Goal: Task Accomplishment & Management: Manage account settings

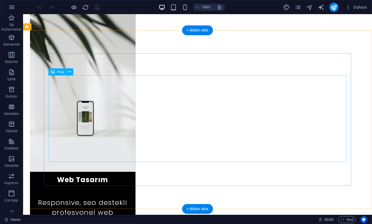
scroll to position [612, 0]
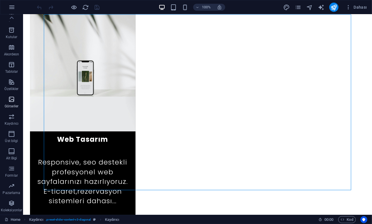
scroll to position [0, 0]
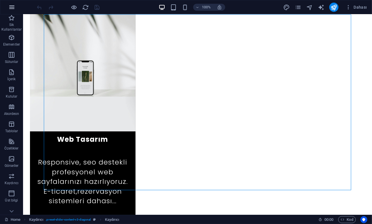
click at [10, 10] on icon "button" at bounding box center [11, 7] width 7 height 7
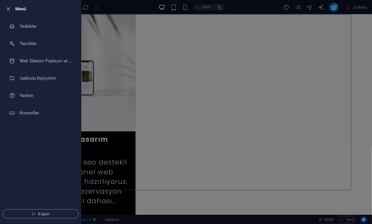
scroll to position [649, 0]
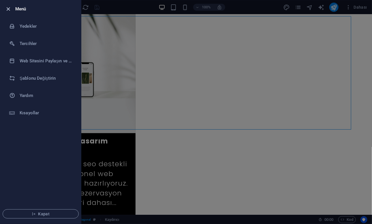
click at [9, 9] on icon "button" at bounding box center [8, 9] width 7 height 7
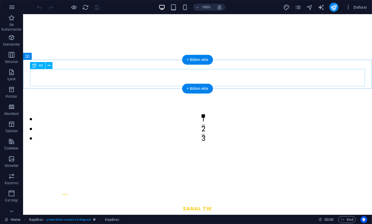
scroll to position [0, 0]
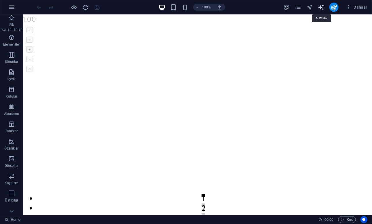
click at [321, 10] on icon "text_generator" at bounding box center [321, 7] width 7 height 7
select select "English"
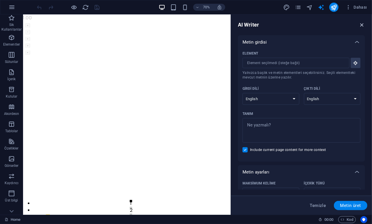
click at [360, 24] on icon "button" at bounding box center [361, 25] width 6 height 6
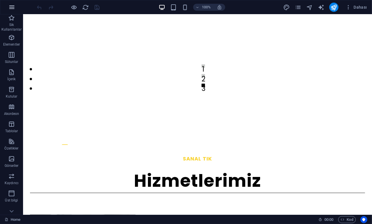
click at [13, 9] on icon "button" at bounding box center [11, 7] width 7 height 7
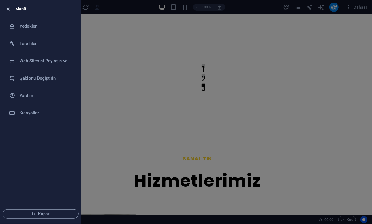
click at [10, 6] on icon "button" at bounding box center [8, 9] width 7 height 7
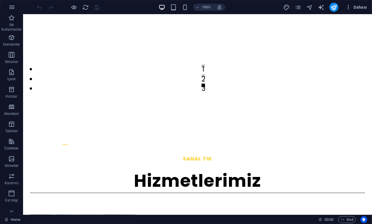
click at [356, 8] on span "Dahası" at bounding box center [356, 7] width 22 height 6
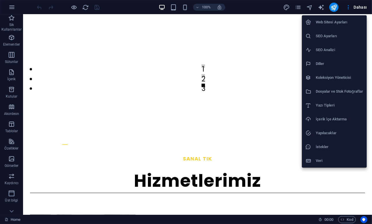
click at [301, 6] on div at bounding box center [186, 112] width 372 height 224
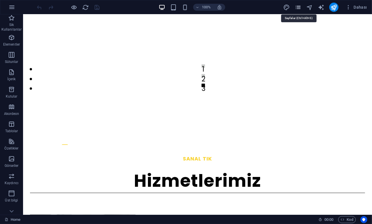
click at [298, 7] on icon "pages" at bounding box center [298, 7] width 7 height 7
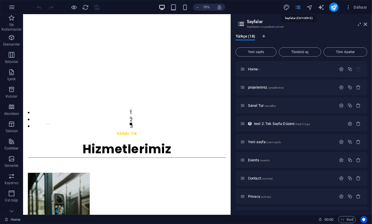
click at [298, 7] on icon "pages" at bounding box center [298, 7] width 7 height 7
click at [263, 95] on div "Home / projelerimiz /projelerimiz [PERSON_NAME] /sanaltur test 2: Tek Sayfa Düz…" at bounding box center [301, 223] width 132 height 324
click at [264, 86] on span "projelerimiz /projelerimiz" at bounding box center [266, 87] width 36 height 4
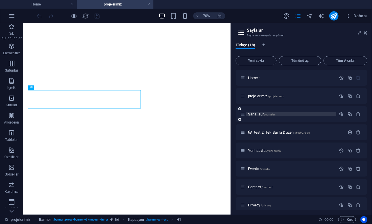
click at [258, 116] on span "[PERSON_NAME] /sanaltur" at bounding box center [262, 114] width 28 height 4
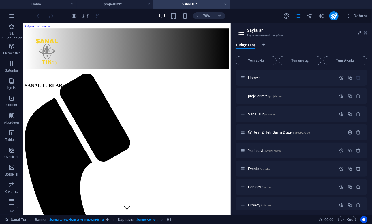
click at [366, 31] on icon at bounding box center [365, 33] width 3 height 5
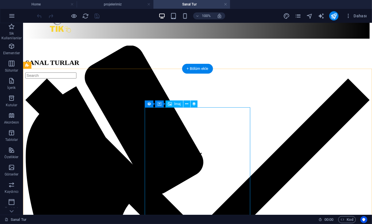
scroll to position [77, 0]
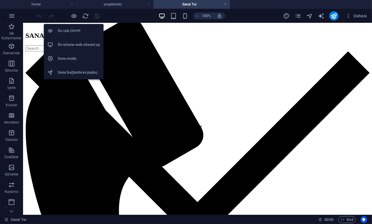
click at [69, 41] on li "Ön izleme web sitesini aç" at bounding box center [74, 45] width 60 height 14
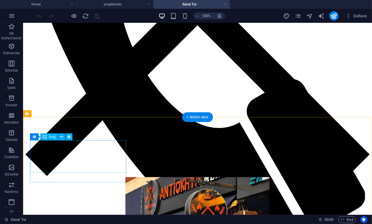
scroll to position [297, 0]
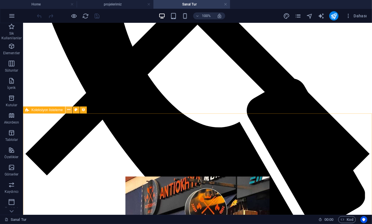
click at [68, 109] on icon at bounding box center [68, 110] width 3 height 6
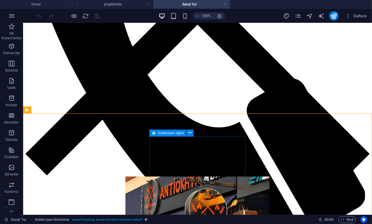
click at [152, 133] on icon at bounding box center [154, 132] width 4 height 7
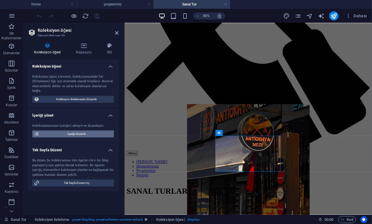
click at [88, 132] on span "İçeriği düzenle" at bounding box center [76, 133] width 71 height 7
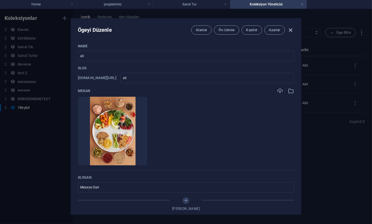
click at [294, 30] on span "button" at bounding box center [290, 30] width 7 height 7
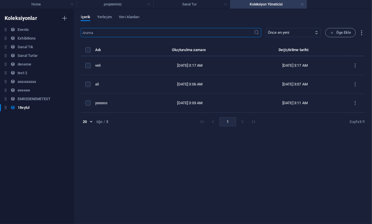
type input "ali"
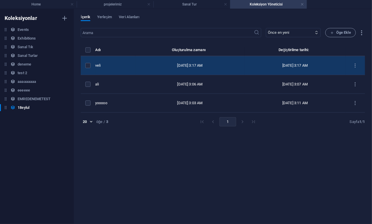
click at [106, 65] on div "veli" at bounding box center [112, 65] width 35 height 5
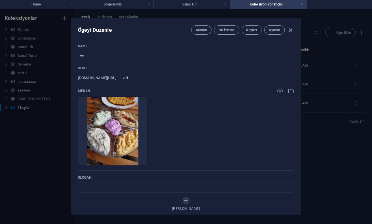
click at [290, 27] on icon "button" at bounding box center [290, 30] width 7 height 7
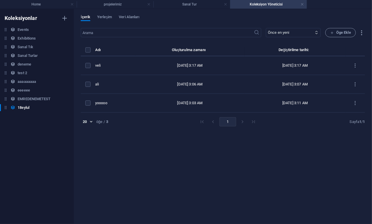
type input "veli"
click at [122, 16] on span "Veri Alanları" at bounding box center [129, 18] width 20 height 8
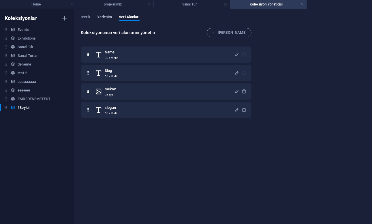
click at [106, 18] on span "Yerleşim" at bounding box center [104, 18] width 15 height 8
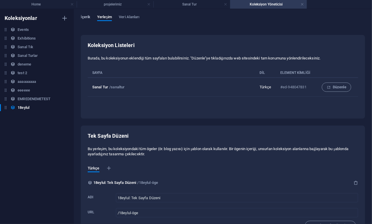
click at [88, 19] on span "İçerik" at bounding box center [86, 18] width 10 height 8
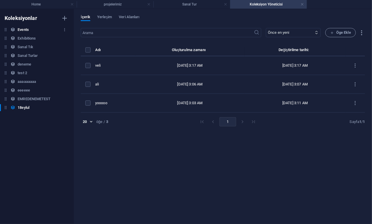
click at [28, 29] on h6 "Events" at bounding box center [23, 29] width 11 height 7
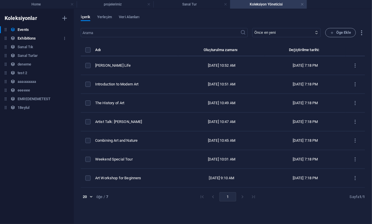
click at [25, 37] on h6 "Exhibitions" at bounding box center [27, 38] width 18 height 7
click at [24, 48] on h6 "Sanal Tık" at bounding box center [26, 46] width 16 height 7
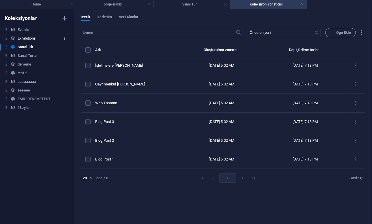
click at [26, 38] on h6 "Exhibitions" at bounding box center [27, 38] width 18 height 7
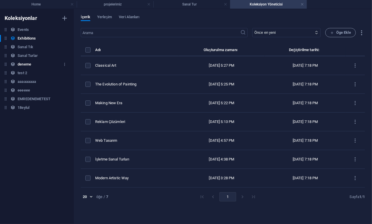
click at [26, 64] on h6 "deneme" at bounding box center [25, 64] width 14 height 7
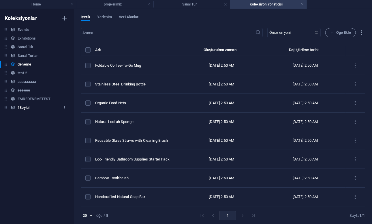
click at [36, 105] on div "18eylul 18eylul" at bounding box center [34, 107] width 68 height 7
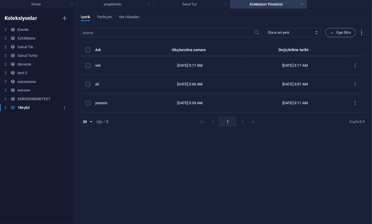
click at [66, 106] on icon "button" at bounding box center [65, 107] width 4 height 4
click at [14, 145] on div at bounding box center [186, 112] width 372 height 224
click at [169, 146] on div "​ Önce en yeni Önce en eski Son düzenlenme Name ([PERSON_NAME]) Name (azalan) S…" at bounding box center [223, 123] width 284 height 190
click at [194, 3] on h4 "Sanal Tur" at bounding box center [191, 4] width 77 height 6
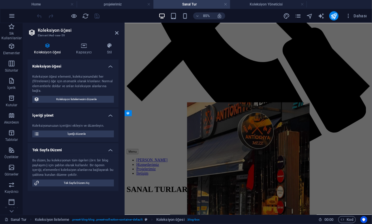
scroll to position [300, 0]
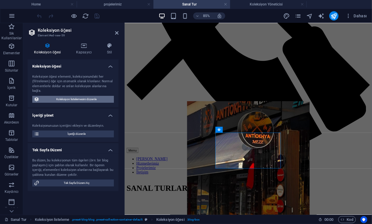
click at [78, 99] on span "Koleksiyon listelemesini düzenle" at bounding box center [76, 99] width 71 height 7
select select "createdAt_DESC"
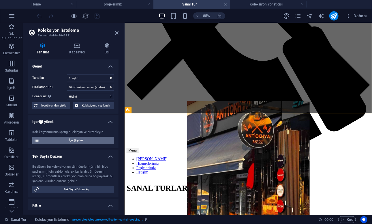
click at [68, 141] on span "İçeriği yönet" at bounding box center [76, 140] width 71 height 7
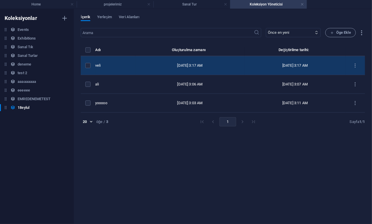
click at [135, 66] on td "[DATE] 3:17 AM" at bounding box center [189, 65] width 109 height 19
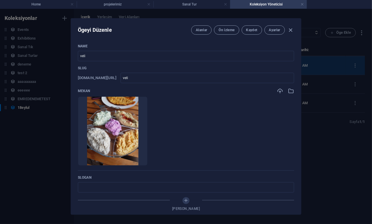
click at [135, 66] on p "Slug" at bounding box center [186, 68] width 216 height 5
click at [290, 28] on icon "button" at bounding box center [290, 30] width 7 height 7
type input "veli"
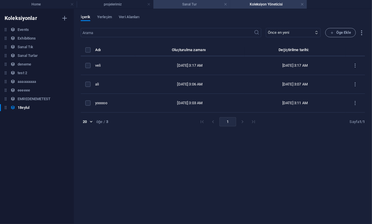
click at [181, 5] on h4 "Sanal Tur" at bounding box center [191, 4] width 77 height 6
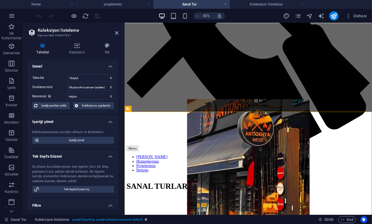
scroll to position [304, 0]
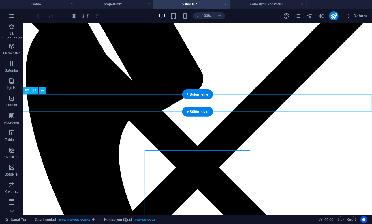
scroll to position [0, 0]
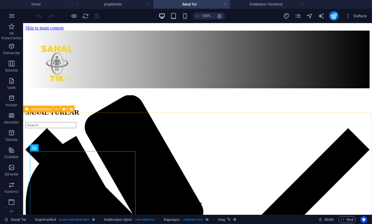
click at [32, 109] on span "Gayrimenkul" at bounding box center [40, 108] width 19 height 3
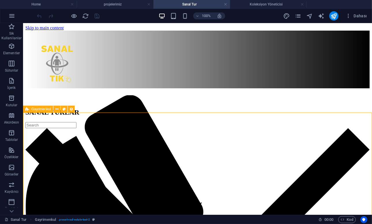
click at [32, 109] on span "Gayrimenkul" at bounding box center [40, 108] width 19 height 3
select select "68c87289b98308750a051522"
select select "createdAt_DESC"
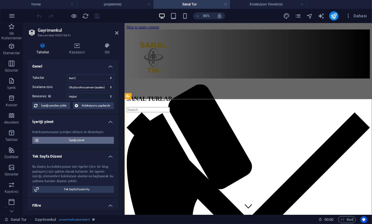
click at [68, 139] on span "İçeriği yönet" at bounding box center [76, 140] width 71 height 7
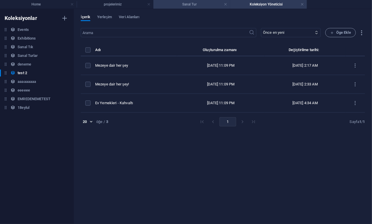
click at [181, 5] on h4 "Sanal Tur" at bounding box center [191, 4] width 77 height 6
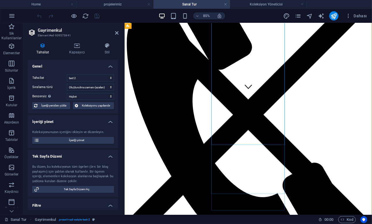
scroll to position [141, 0]
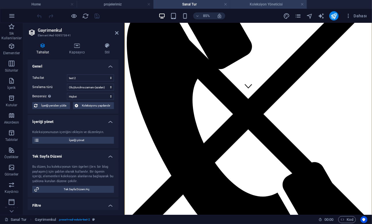
click at [263, 3] on h4 "Koleksiyon Yöneticisi" at bounding box center [268, 4] width 77 height 6
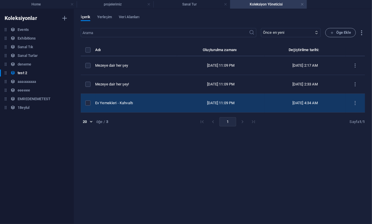
click at [137, 108] on td "Ev Yemekleri - Kahvaltı" at bounding box center [136, 103] width 82 height 19
select select "Office"
select select "For Rent"
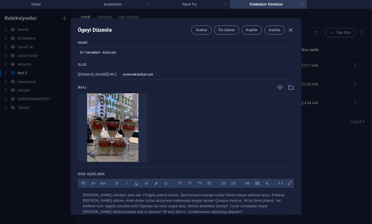
scroll to position [0, 0]
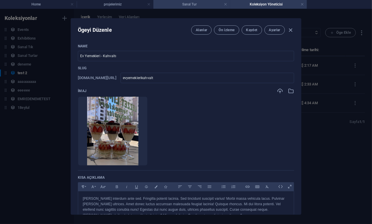
click at [183, 3] on h4 "Sanal Tur" at bounding box center [191, 4] width 77 height 6
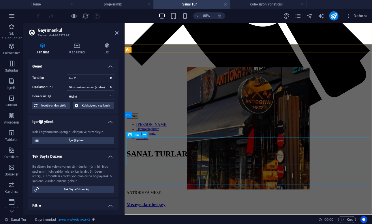
scroll to position [326, 0]
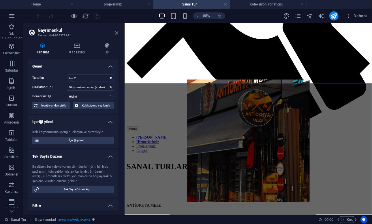
click at [117, 31] on icon at bounding box center [116, 33] width 3 height 5
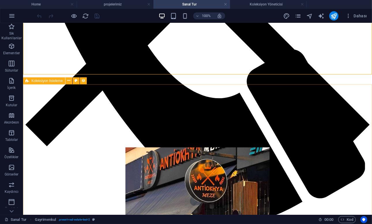
click at [37, 82] on span "Koleksiyon listeleme" at bounding box center [46, 80] width 31 height 3
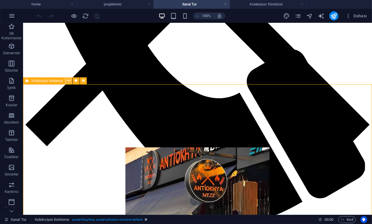
click at [67, 81] on button at bounding box center [68, 80] width 7 height 7
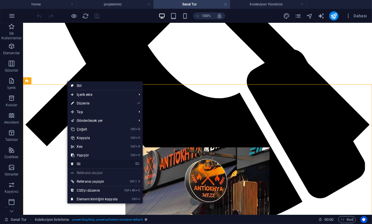
click at [91, 162] on link "⌦ Sil" at bounding box center [94, 163] width 54 height 9
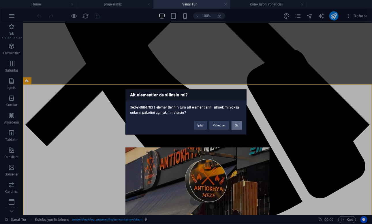
click at [238, 125] on button "Sil" at bounding box center [236, 125] width 10 height 9
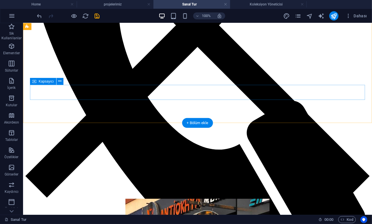
scroll to position [274, 0]
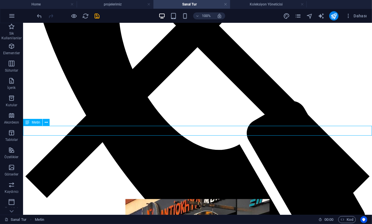
click at [31, 123] on div "Metin" at bounding box center [32, 122] width 19 height 7
click at [44, 123] on div "Metin" at bounding box center [38, 122] width 30 height 7
click at [44, 123] on button at bounding box center [46, 122] width 7 height 7
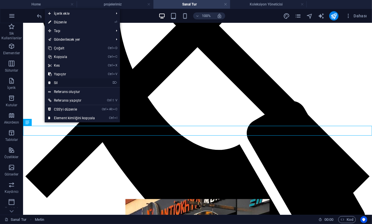
click at [61, 83] on link "⌦ Sil" at bounding box center [72, 82] width 54 height 9
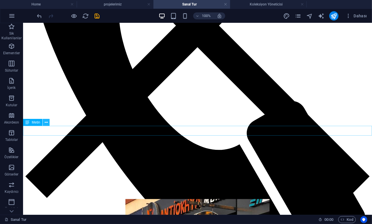
click at [47, 124] on icon at bounding box center [46, 122] width 3 height 6
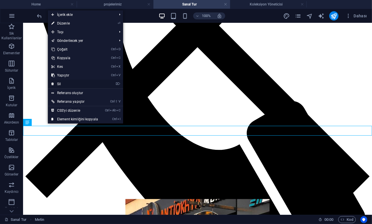
click at [66, 81] on link "⌦ Sil" at bounding box center [75, 84] width 54 height 9
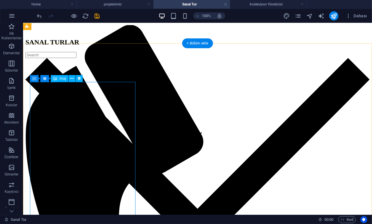
scroll to position [69, 0]
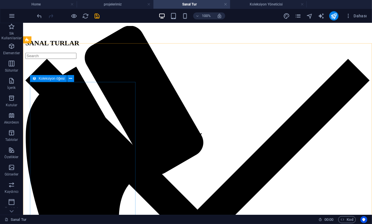
click at [34, 80] on icon at bounding box center [34, 78] width 4 height 7
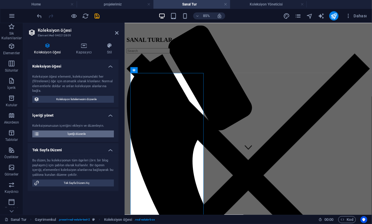
click at [70, 135] on span "İçeriği düzenle" at bounding box center [76, 133] width 71 height 7
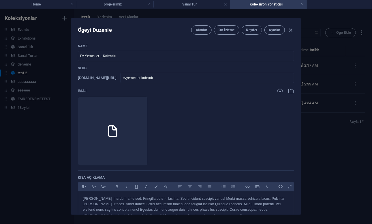
type input "Mezeye dair her şey"
type input "https-app-cloudpano-com-tours-apn5kbbog"
type input "ANTİOKHYA MEZE"
type input "[GEOGRAPHIC_DATA]/[GEOGRAPHIC_DATA]"
type input "672 sqft"
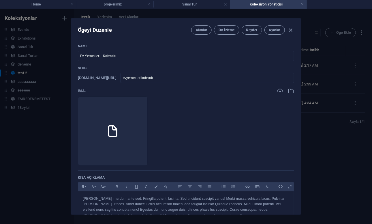
type input "2"
checkbox input "true"
type input "https-app-cloudpano-com-tours-apn5kbbog"
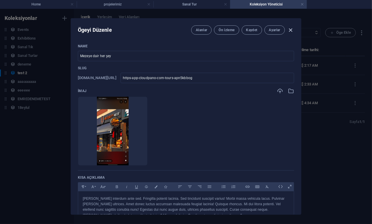
click at [289, 29] on icon "button" at bounding box center [290, 30] width 7 height 7
checkbox input "false"
type input "https-app-cloudpano-com-tours-apn5kbbog"
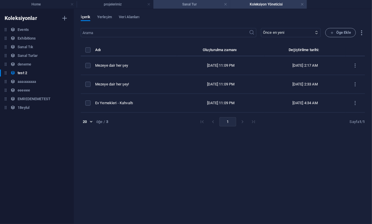
click at [191, 5] on h4 "Sanal Tur" at bounding box center [191, 4] width 77 height 6
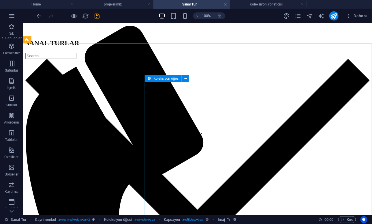
click at [149, 77] on icon at bounding box center [149, 78] width 4 height 7
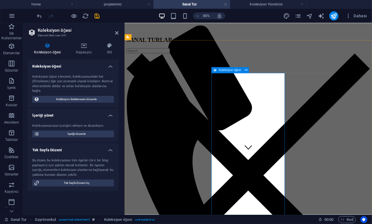
click at [216, 70] on icon at bounding box center [214, 70] width 3 height 6
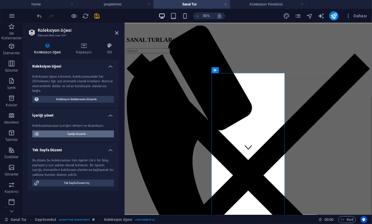
click at [79, 135] on span "İçeriği düzenle" at bounding box center [76, 133] width 71 height 7
select select "Office"
select select "For Rent"
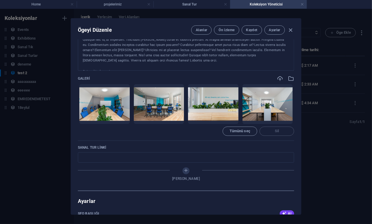
scroll to position [397, 0]
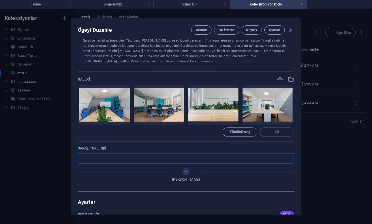
click at [124, 153] on input "text" at bounding box center [186, 158] width 216 height 10
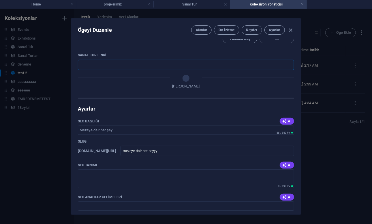
scroll to position [490, 0]
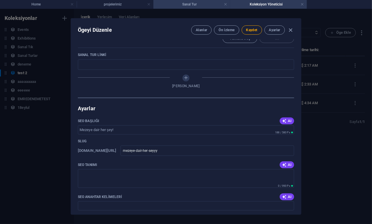
click at [188, 7] on h4 "Sanal Tur" at bounding box center [191, 4] width 77 height 6
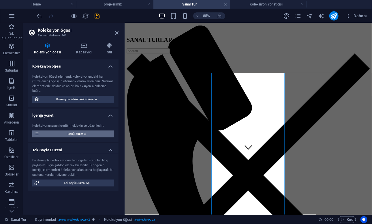
click at [88, 134] on span "İçeriği düzenle" at bounding box center [76, 133] width 71 height 7
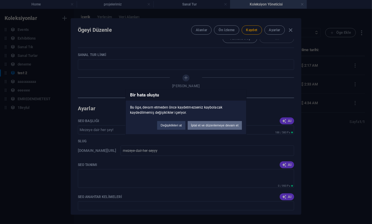
click at [209, 124] on button "İptal et ve düzenlemeye devam et" at bounding box center [215, 125] width 54 height 9
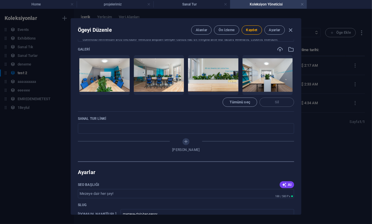
scroll to position [419, 0]
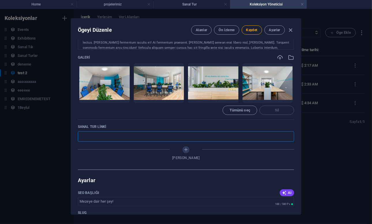
click at [127, 135] on input "text" at bounding box center [186, 136] width 216 height 10
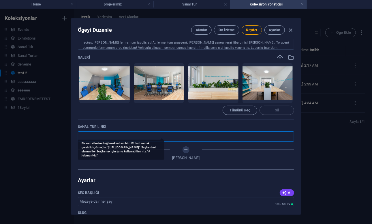
paste input "[URL][DOMAIN_NAME]"
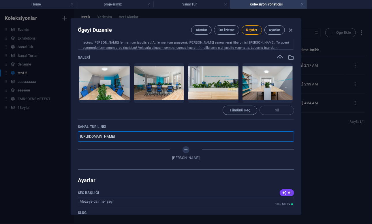
type input "[URL][DOMAIN_NAME]"
click at [181, 112] on div "Galeri [PERSON_NAME] yüklemek için dosyaları buraya bırakın Tümünü seç Sil" at bounding box center [186, 86] width 216 height 65
click at [247, 31] on span "Kaydet" at bounding box center [251, 30] width 11 height 5
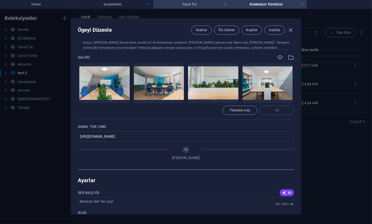
click at [177, 2] on h4 "Sanal Tur" at bounding box center [191, 4] width 77 height 6
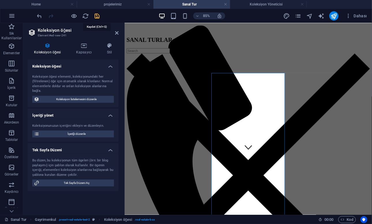
click at [97, 15] on icon "save" at bounding box center [97, 16] width 7 height 7
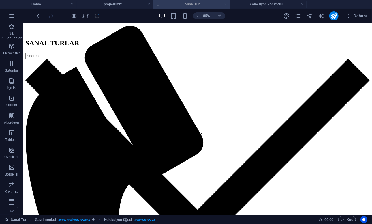
checkbox input "false"
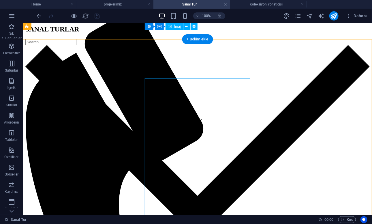
scroll to position [88, 0]
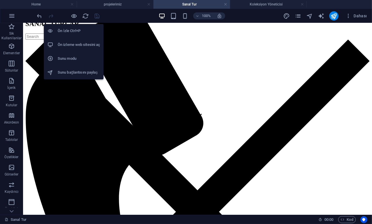
click at [72, 47] on h6 "Ön izleme web sitesini aç" at bounding box center [79, 44] width 42 height 7
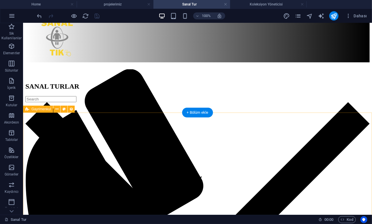
scroll to position [0, 0]
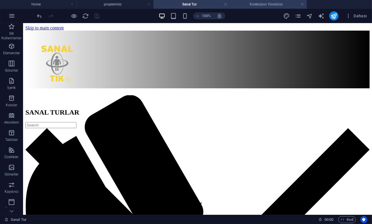
click at [254, 6] on h4 "Koleksiyon Yöneticisi" at bounding box center [268, 4] width 77 height 6
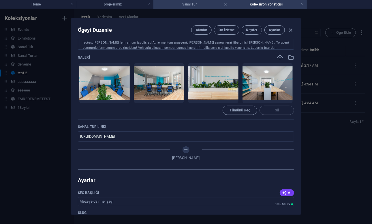
click at [195, 6] on h4 "Sanal Tur" at bounding box center [191, 4] width 77 height 6
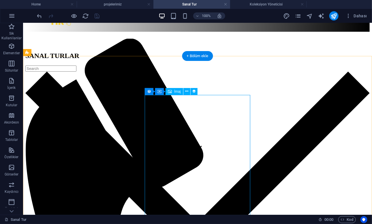
scroll to position [95, 0]
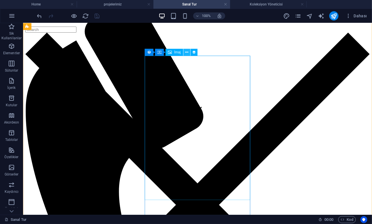
click at [186, 53] on icon at bounding box center [186, 52] width 3 height 6
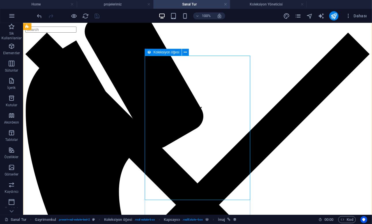
click at [146, 54] on div "Koleksiyon öğesi" at bounding box center [163, 52] width 37 height 7
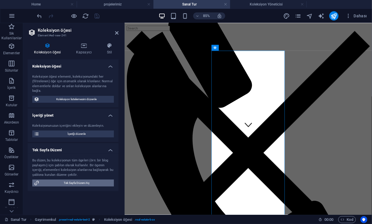
click at [72, 183] on span "Tek Sayfa Düzeni Aç" at bounding box center [76, 182] width 71 height 7
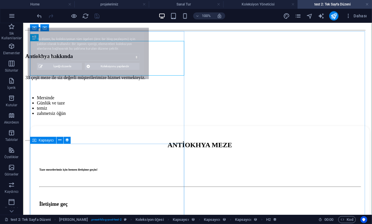
select select "68c8728a4f2ed967ac0191be"
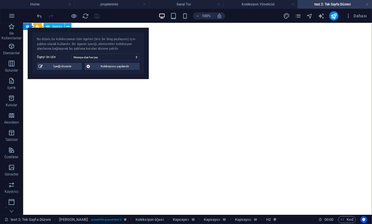
scroll to position [522, 0]
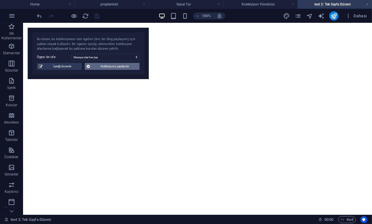
click at [101, 65] on span "Koleksiyonu yapılandır" at bounding box center [115, 66] width 46 height 7
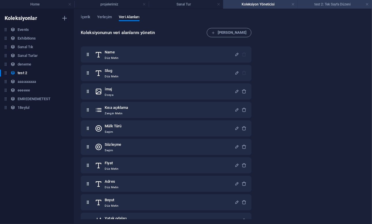
click at [320, 8] on li "test 2: Tek Sayfa Düzeni" at bounding box center [334, 4] width 74 height 9
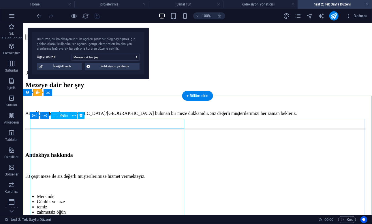
scroll to position [0, 0]
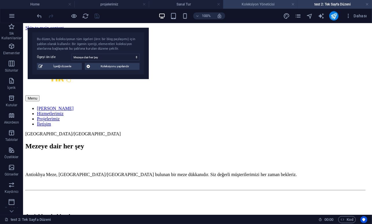
click at [254, 2] on h4 "Koleksiyon Yöneticisi" at bounding box center [260, 4] width 74 height 6
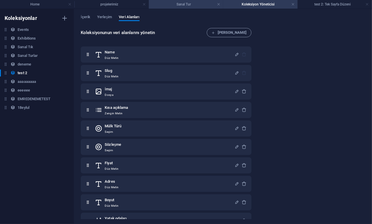
click at [192, 2] on h4 "Sanal Tur" at bounding box center [186, 4] width 74 height 6
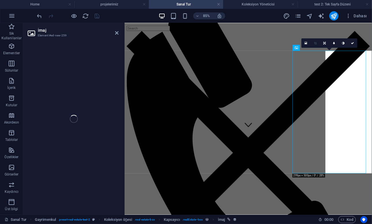
select select "image"
select select "px"
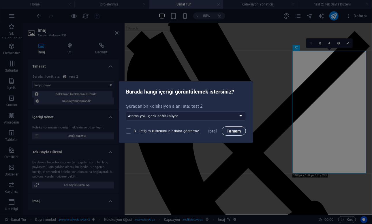
click at [228, 131] on span "Tamam" at bounding box center [233, 130] width 14 height 5
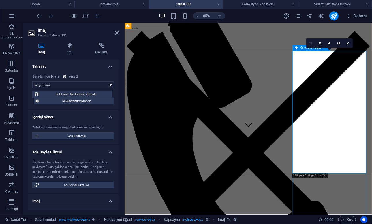
click at [294, 47] on icon at bounding box center [295, 48] width 3 height 6
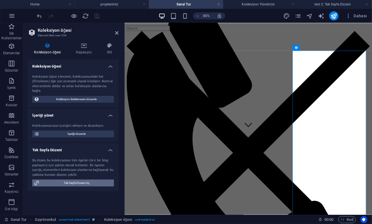
click at [59, 185] on span "Tek Sayfa Düzeni Aç" at bounding box center [76, 182] width 71 height 7
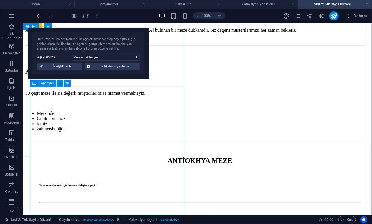
scroll to position [0, 0]
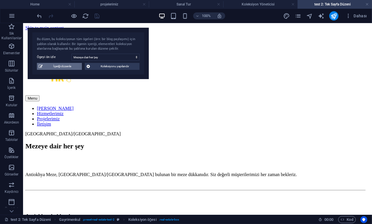
click at [63, 65] on span "İçeriği düzenle" at bounding box center [62, 66] width 36 height 7
select select "Office"
select select "For Rent"
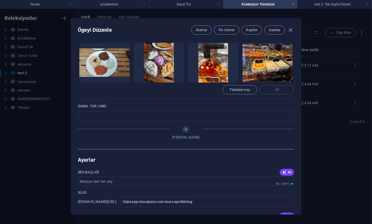
scroll to position [420, 0]
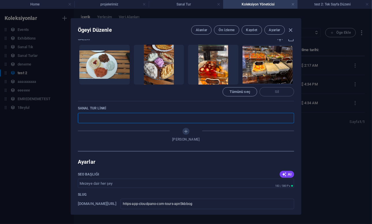
click at [93, 113] on input "text" at bounding box center [186, 118] width 216 height 10
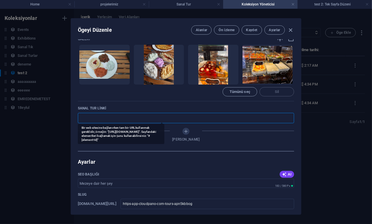
paste input "[URL][DOMAIN_NAME]"
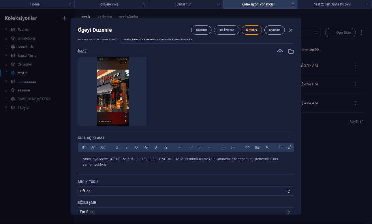
scroll to position [0, 0]
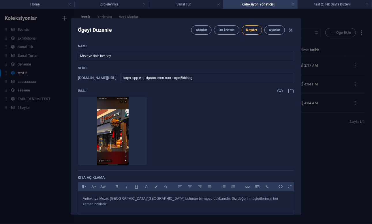
type input "[URL][DOMAIN_NAME]"
click at [253, 32] on span "Kaydet" at bounding box center [251, 30] width 11 height 5
click at [166, 3] on h4 "Sanal Tur" at bounding box center [186, 4] width 74 height 6
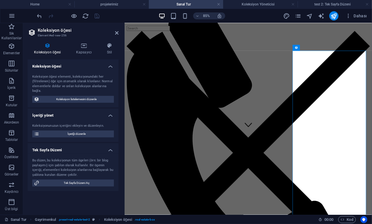
click at [115, 33] on h2 "Koleksiyon öğesi" at bounding box center [78, 30] width 81 height 5
click at [118, 33] on icon at bounding box center [116, 33] width 3 height 5
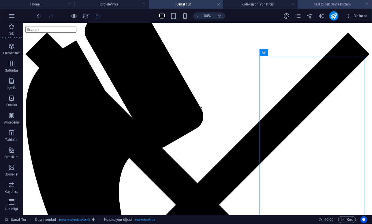
click at [309, 2] on h4 "test 2: Tek Sayfa Düzeni" at bounding box center [334, 4] width 74 height 6
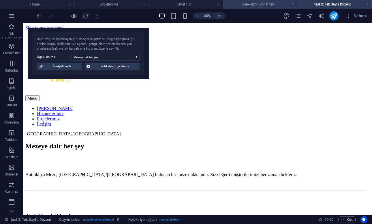
click at [236, 3] on h4 "Koleksiyon Yöneticisi" at bounding box center [260, 4] width 74 height 6
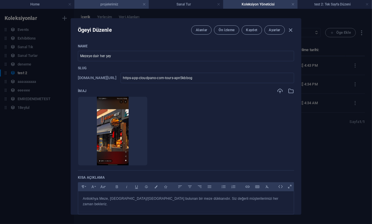
click at [127, 6] on h4 "projelerimiz" at bounding box center [111, 4] width 74 height 6
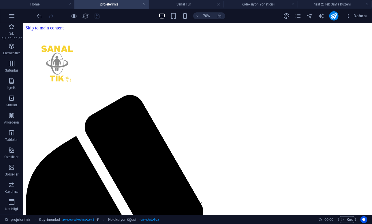
scroll to position [0, 0]
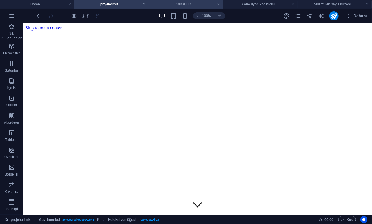
click at [162, 5] on h4 "Sanal Tur" at bounding box center [186, 4] width 74 height 6
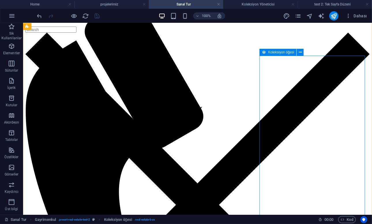
click at [266, 54] on div "Koleksiyon öğesi" at bounding box center [277, 52] width 37 height 7
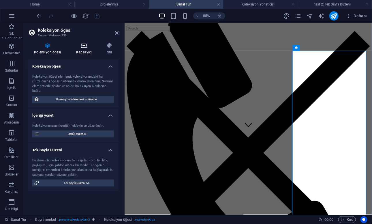
click at [78, 50] on h4 "Kapsayıcı" at bounding box center [85, 49] width 31 height 12
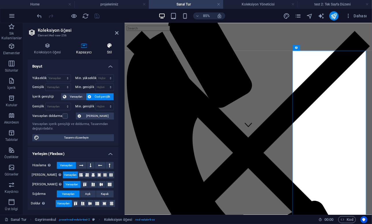
click at [101, 52] on h4 "Stil" at bounding box center [110, 49] width 18 height 12
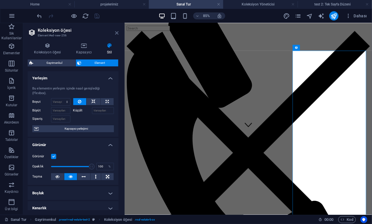
click at [116, 33] on icon at bounding box center [116, 33] width 3 height 5
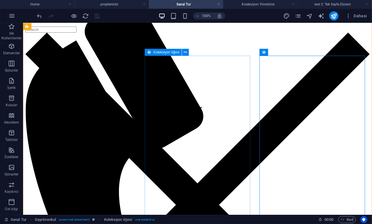
click at [149, 51] on icon at bounding box center [149, 52] width 4 height 7
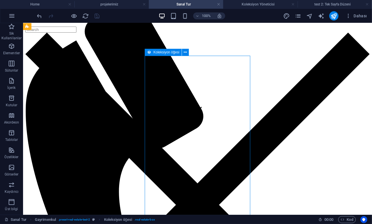
click at [149, 51] on icon at bounding box center [149, 52] width 4 height 7
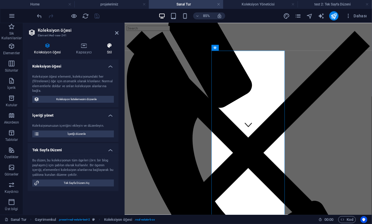
click at [102, 50] on h4 "Stil" at bounding box center [110, 49] width 18 height 12
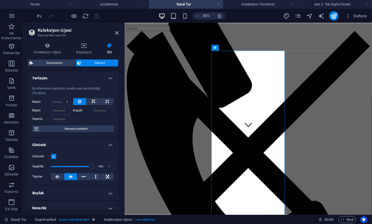
scroll to position [105, 0]
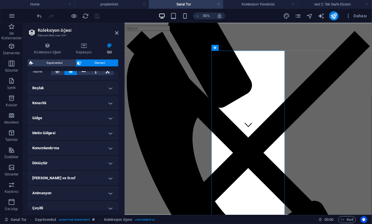
click at [52, 173] on h4 "[PERSON_NAME] ve Sınıf" at bounding box center [73, 178] width 91 height 14
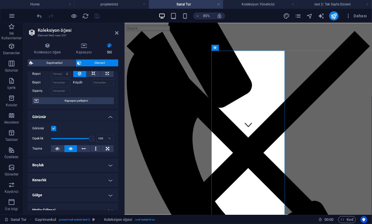
scroll to position [0, 0]
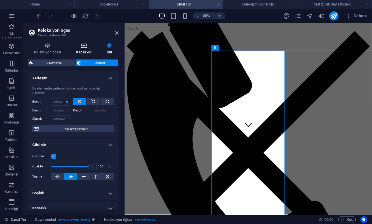
click at [80, 44] on icon at bounding box center [84, 46] width 29 height 6
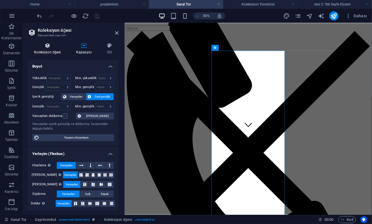
click at [53, 45] on icon at bounding box center [48, 46] width 40 height 6
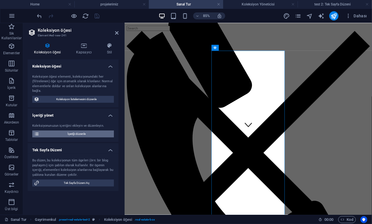
click at [67, 134] on span "İçeriği düzenle" at bounding box center [76, 133] width 71 height 7
type input "Mezeye dair her şey!"
type input "mezeye-dair-her-seyyy"
type input "Erdemli/Mersin"
type input "517 sqft"
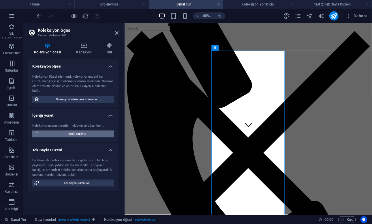
checkbox input "true"
type input "[URL][DOMAIN_NAME]"
type input "mezeye-dair-her-seyyy"
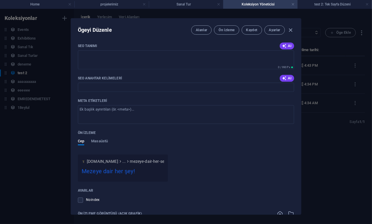
scroll to position [701, 0]
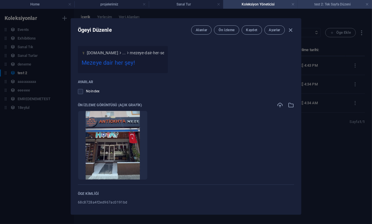
click at [319, 3] on h4 "test 2: Tek Sayfa Düzeni" at bounding box center [334, 4] width 74 height 6
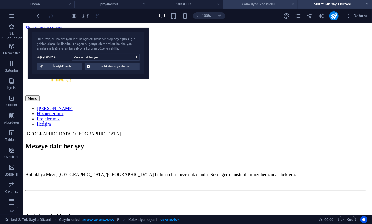
click at [240, 5] on h4 "Koleksiyon Yöneticisi" at bounding box center [260, 4] width 74 height 6
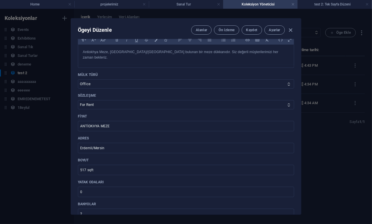
scroll to position [0, 0]
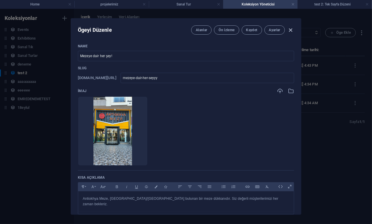
click at [290, 28] on icon "button" at bounding box center [290, 30] width 7 height 7
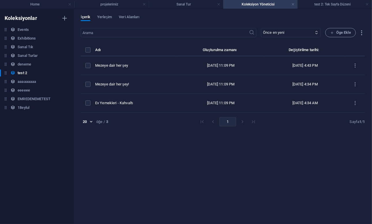
checkbox input "false"
type input "mezeye-dair-her-seyyy"
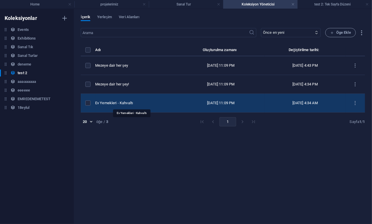
click at [121, 104] on div "Ev Yemekleri - Kahvaltı" at bounding box center [133, 102] width 77 height 5
select select "Office"
select select "For Rent"
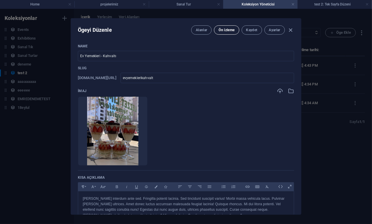
click at [218, 33] on button "Ön izleme" at bounding box center [226, 29] width 25 height 9
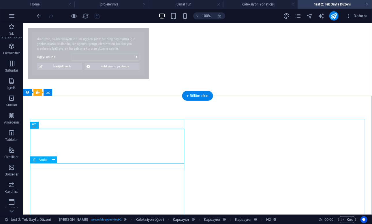
select select "68c8728a4f2ed967ac0191bc"
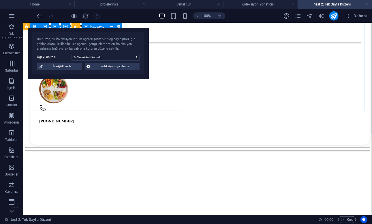
scroll to position [453, 0]
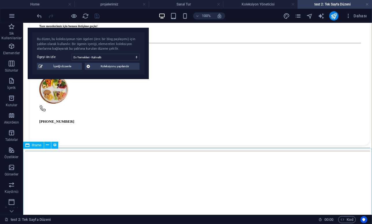
click at [41, 144] on div "Iframe" at bounding box center [33, 144] width 21 height 7
select select "%"
select select "px"
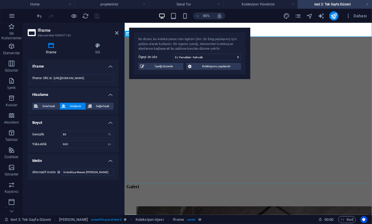
scroll to position [749, 0]
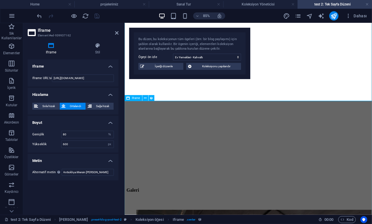
click at [136, 120] on div "</div>" at bounding box center [269, 124] width 286 height 174
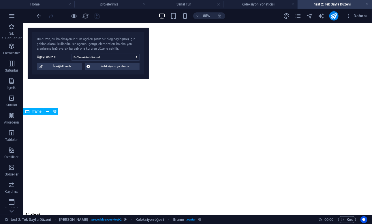
scroll to position [659, 0]
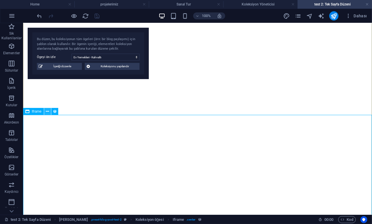
click at [48, 113] on icon at bounding box center [47, 111] width 3 height 6
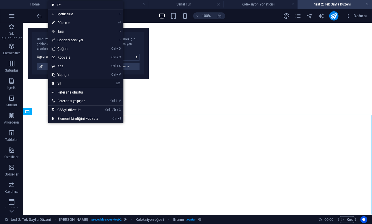
click at [75, 80] on link "⌦ Sil" at bounding box center [75, 83] width 54 height 9
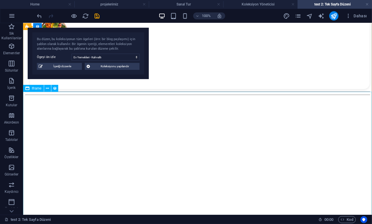
scroll to position [509, 0]
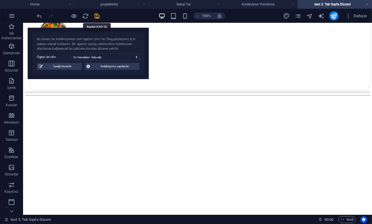
click at [99, 18] on icon "save" at bounding box center [97, 16] width 7 height 7
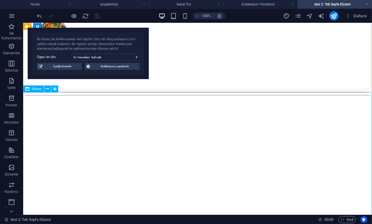
click at [38, 90] on span "Iframe" at bounding box center [37, 88] width 10 height 3
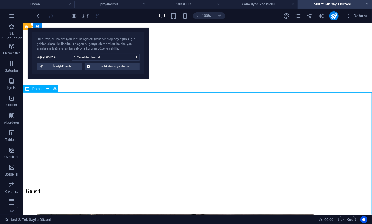
select select "%"
select select "px"
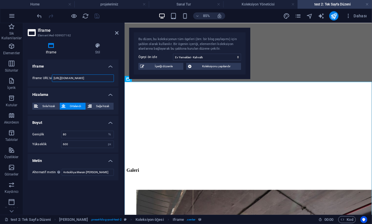
click at [54, 76] on input "[URL][DOMAIN_NAME]" at bounding box center [83, 77] width 62 height 7
paste input "slwulJhV7"
type input "[URL][DOMAIN_NAME]"
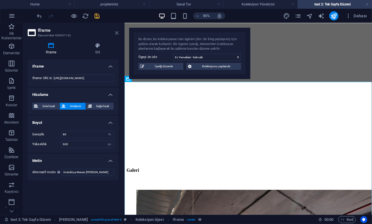
click at [117, 33] on icon at bounding box center [116, 33] width 3 height 5
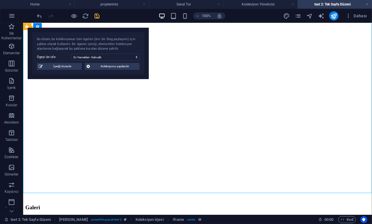
scroll to position [582, 0]
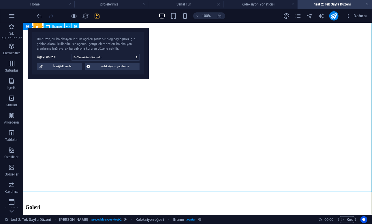
click at [123, 178] on div "</div>" at bounding box center [197, 111] width 344 height 174
click at [47, 92] on div "</div>" at bounding box center [197, 111] width 344 height 174
click at [156, 140] on div "</div>" at bounding box center [197, 111] width 344 height 174
click at [126, 180] on div "</div>" at bounding box center [197, 111] width 344 height 174
click at [76, 63] on span "İçeriği düzenle" at bounding box center [62, 66] width 36 height 7
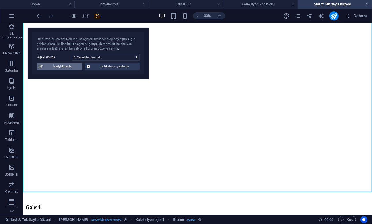
checkbox input "true"
type input "evyemeklerikahvalt"
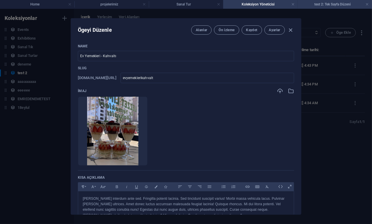
click at [324, 4] on h4 "test 2: Tek Sayfa Düzeni" at bounding box center [334, 4] width 74 height 6
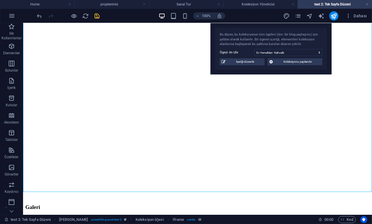
drag, startPoint x: 90, startPoint y: 36, endPoint x: 251, endPoint y: -12, distance: 168.0
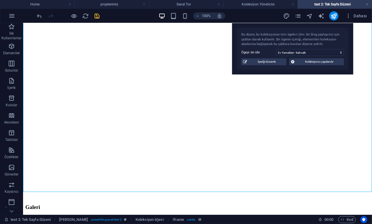
drag, startPoint x: 307, startPoint y: 71, endPoint x: 314, endPoint y: 33, distance: 39.2
click at [314, 33] on div "Bu düzen, bu koleksiyonun tüm ögeleri (örn: bir blog paylaşımı) için şablon ola…" at bounding box center [292, 48] width 121 height 51
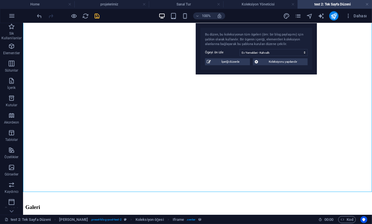
drag, startPoint x: 164, startPoint y: 97, endPoint x: 20, endPoint y: 68, distance: 147.2
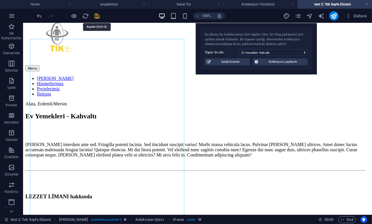
scroll to position [0, 0]
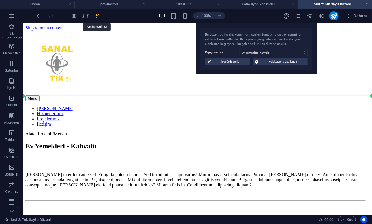
click at [97, 16] on icon "save" at bounding box center [97, 16] width 7 height 7
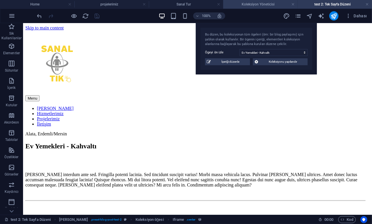
click at [264, 5] on h4 "Koleksiyon Yöneticisi" at bounding box center [260, 4] width 74 height 6
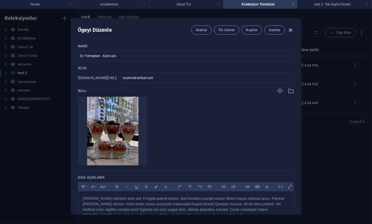
click at [293, 29] on icon "button" at bounding box center [290, 30] width 7 height 7
checkbox input "false"
type input "evyemeklerikahvalt"
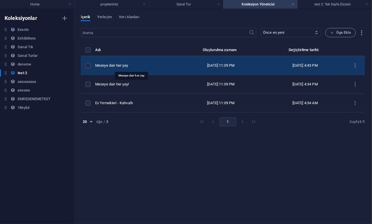
click at [120, 66] on div "Mezeye dair her şey" at bounding box center [133, 65] width 77 height 5
select select "Office"
select select "For Rent"
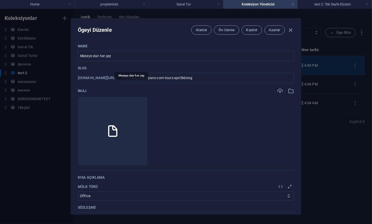
click at [120, 66] on p "Slug" at bounding box center [186, 68] width 216 height 5
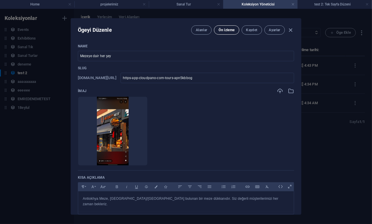
click at [224, 32] on span "Ön izleme" at bounding box center [226, 30] width 16 height 5
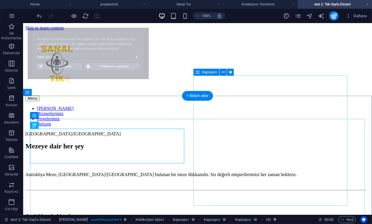
select select "68c8728a4f2ed967ac0191be"
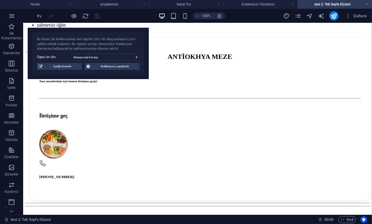
scroll to position [247, 0]
click at [12, 16] on icon "button" at bounding box center [11, 15] width 7 height 7
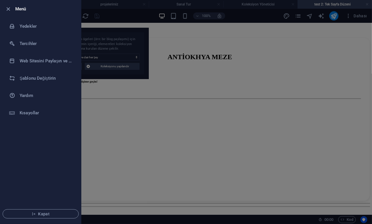
click at [132, 122] on div at bounding box center [186, 112] width 372 height 224
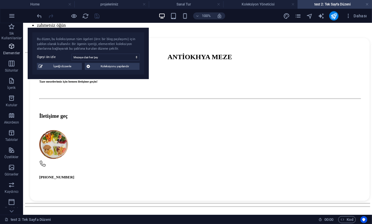
click at [17, 46] on span "Elementler" at bounding box center [11, 50] width 23 height 14
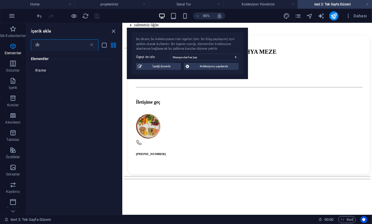
scroll to position [0, 0]
type input "ifr"
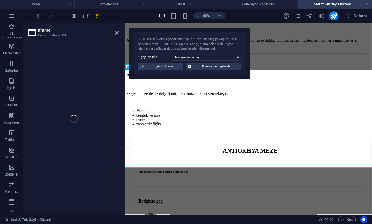
select select "%"
select select "px"
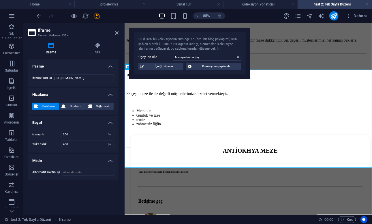
scroll to position [18, 0]
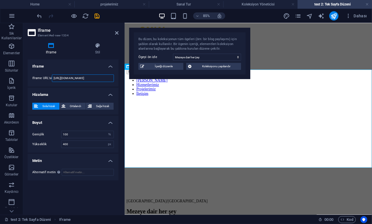
click at [94, 77] on input "[URL][DOMAIN_NAME]" at bounding box center [83, 77] width 62 height 7
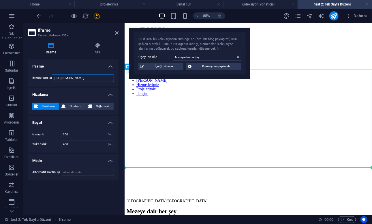
drag, startPoint x: 250, startPoint y: 89, endPoint x: 140, endPoint y: 209, distance: 163.1
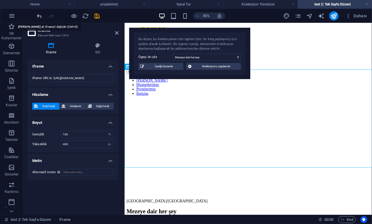
click at [38, 13] on icon "undo" at bounding box center [39, 16] width 7 height 7
type input "[URL][DOMAIN_NAME]"
click at [38, 13] on icon "undo" at bounding box center [39, 16] width 7 height 7
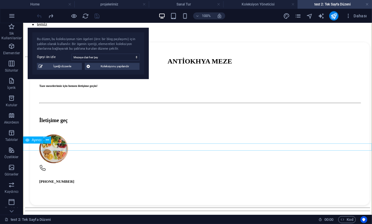
scroll to position [247, 0]
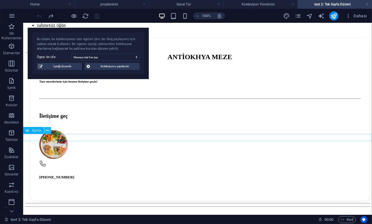
click at [47, 130] on icon at bounding box center [47, 130] width 3 height 6
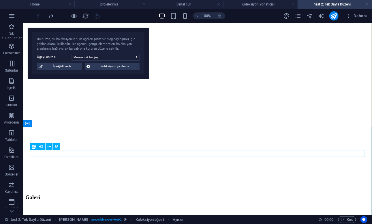
scroll to position [441, 0]
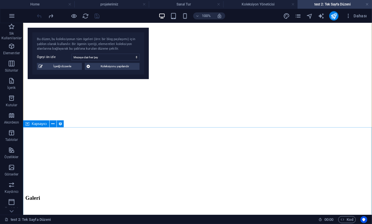
click at [31, 125] on div "Kapsayıcı" at bounding box center [36, 123] width 26 height 7
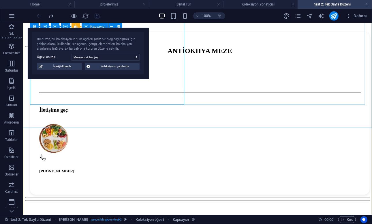
scroll to position [254, 0]
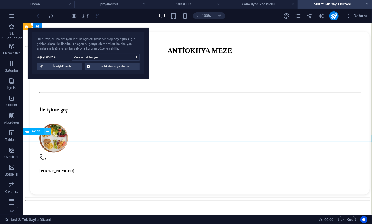
click at [47, 130] on icon at bounding box center [47, 131] width 3 height 6
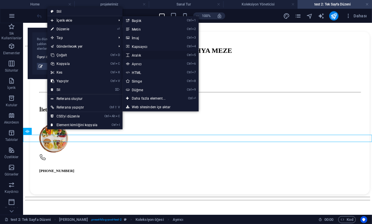
click at [144, 54] on link "Ctrl 5 Aralık" at bounding box center [149, 55] width 54 height 9
select select "px"
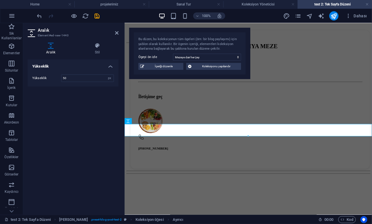
scroll to position [273, 0]
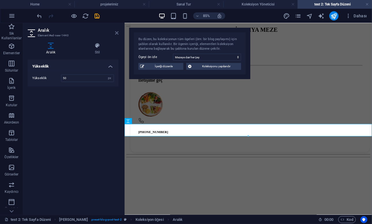
click at [116, 33] on icon at bounding box center [116, 33] width 3 height 5
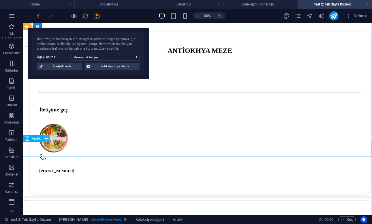
click at [44, 138] on button at bounding box center [46, 138] width 7 height 7
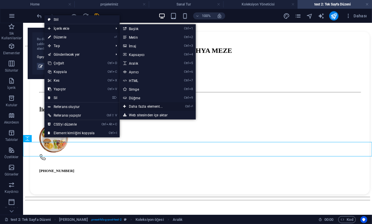
click at [140, 106] on link "Ctrl ⏎ Daha fazla element..." at bounding box center [147, 106] width 54 height 9
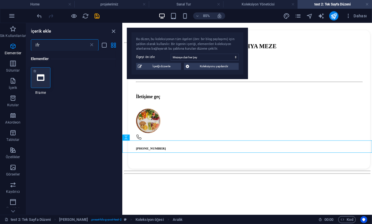
click at [42, 76] on icon at bounding box center [40, 77] width 7 height 7
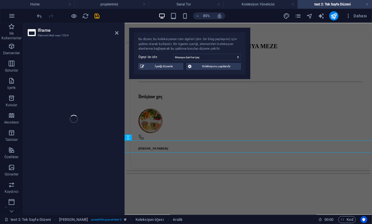
click at [42, 76] on div "Iframe Element #ed-new-1534 Mevcut içeriği değiştirmek için buraya sürükleyin. …" at bounding box center [197, 118] width 349 height 191
select select "%"
select select "px"
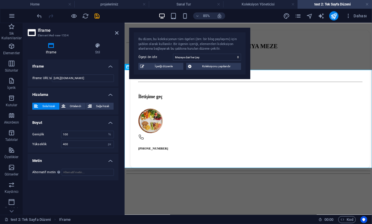
scroll to position [869, 0]
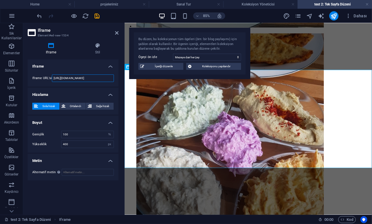
click at [76, 76] on input "[URL][DOMAIN_NAME]" at bounding box center [83, 77] width 62 height 7
paste input "[DOMAIN_NAME][URL]"
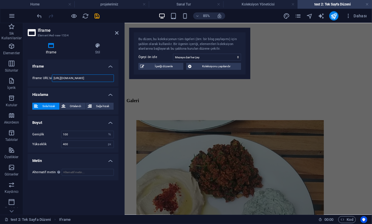
scroll to position [540, 0]
type input "[URL][DOMAIN_NAME]"
click at [115, 32] on icon at bounding box center [116, 33] width 3 height 5
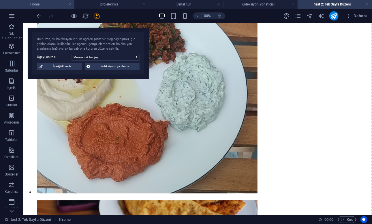
scroll to position [691, 0]
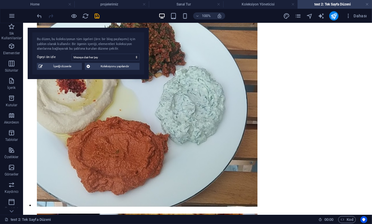
drag, startPoint x: 29, startPoint y: 153, endPoint x: 29, endPoint y: 44, distance: 109.5
click at [29, 44] on div "Mevcut içeriği değiştirmek için buraya sürükleyin. Yeni bir element oluşturmak …" at bounding box center [197, 118] width 349 height 191
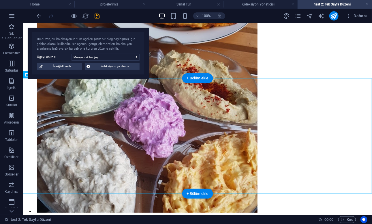
scroll to position [912, 0]
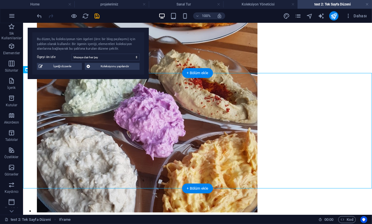
drag, startPoint x: 178, startPoint y: 117, endPoint x: 130, endPoint y: 124, distance: 49.1
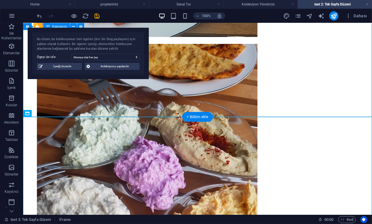
scroll to position [871, 0]
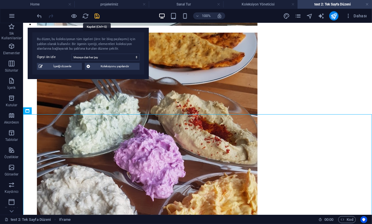
click at [98, 14] on icon "save" at bounding box center [97, 16] width 7 height 7
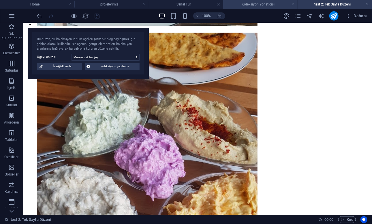
click at [255, 3] on h4 "Koleksiyon Yöneticisi" at bounding box center [260, 4] width 74 height 6
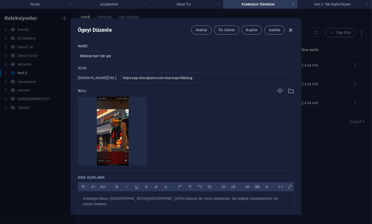
click at [291, 31] on icon "button" at bounding box center [290, 30] width 7 height 7
checkbox input "false"
type input "https-app-cloudpano-com-tours-apn5kbbog"
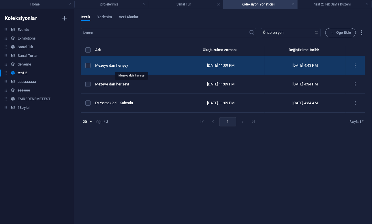
click at [120, 63] on div "Mezeye dair her şey" at bounding box center [133, 65] width 77 height 5
select select "Office"
select select "For Rent"
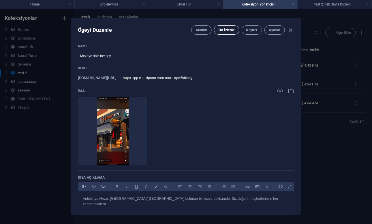
click at [226, 28] on span "Ön izleme" at bounding box center [226, 30] width 16 height 5
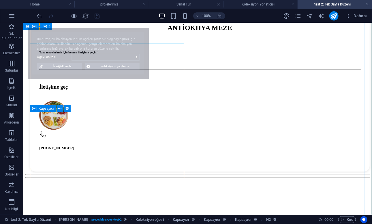
select select "68c8728a4f2ed967ac0191be"
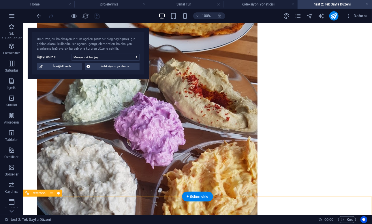
scroll to position [903, 0]
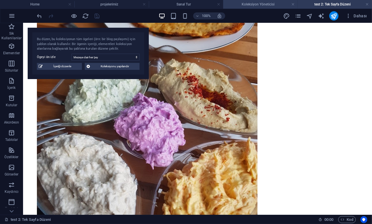
click at [241, 4] on h4 "Koleksiyon Yöneticisi" at bounding box center [260, 4] width 74 height 6
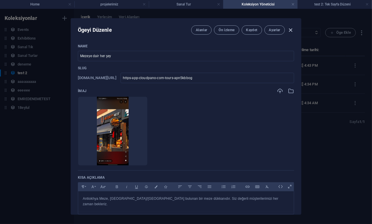
click at [292, 31] on icon "button" at bounding box center [290, 30] width 7 height 7
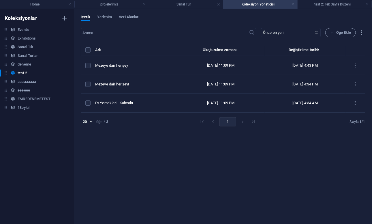
checkbox input "false"
type input "https-app-cloudpano-com-tours-apn5kbbog"
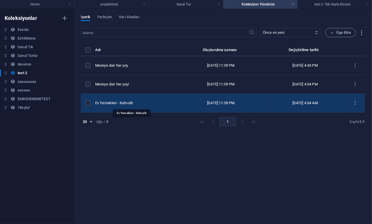
click at [123, 102] on div "Ev Yemekleri - Kahvaltı" at bounding box center [133, 102] width 77 height 5
select select "Office"
select select "For Rent"
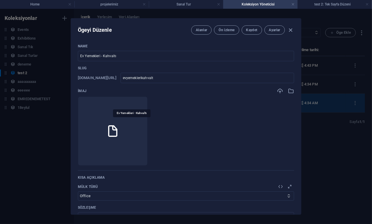
click at [123, 102] on li at bounding box center [113, 130] width 70 height 69
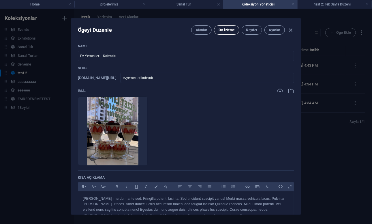
click at [229, 28] on span "Ön izleme" at bounding box center [226, 30] width 16 height 5
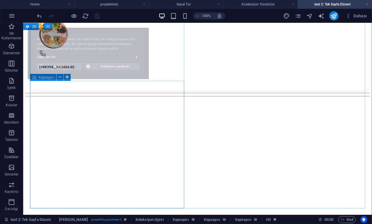
select select "68c8728a4f2ed967ac0191bc"
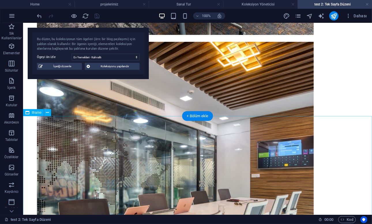
scroll to position [1066, 0]
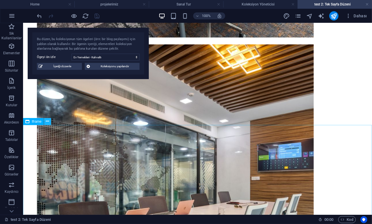
click at [48, 121] on icon at bounding box center [47, 121] width 3 height 6
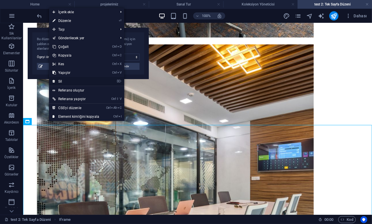
click at [64, 79] on link "⌦ Sil" at bounding box center [76, 81] width 54 height 9
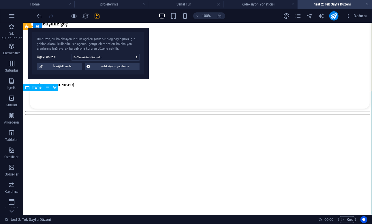
scroll to position [489, 0]
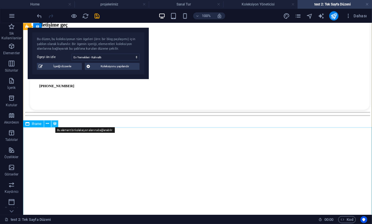
click at [55, 124] on icon at bounding box center [55, 123] width 4 height 6
select select "%"
select select "px"
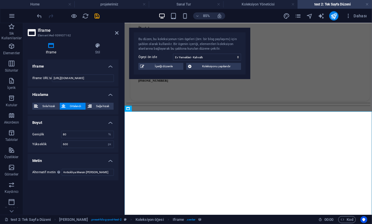
scroll to position [578, 0]
click at [144, 107] on button at bounding box center [145, 108] width 6 height 6
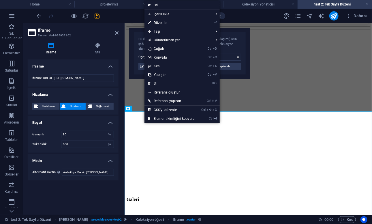
click at [51, 200] on div "Iframe Iframe URL'si [URL][DOMAIN_NAME] Hizalama Sola hizalı Ortalandı Sağa hiz…" at bounding box center [73, 134] width 91 height 150
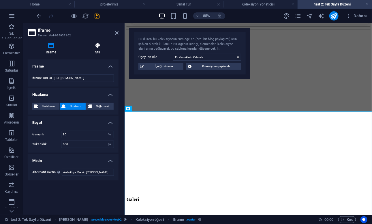
click at [96, 49] on h4 "Stil" at bounding box center [97, 49] width 41 height 12
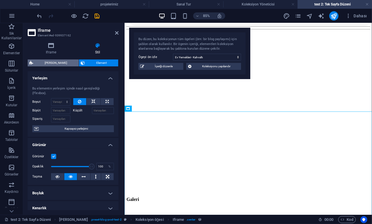
click at [45, 63] on span "[PERSON_NAME]" at bounding box center [56, 62] width 42 height 7
select select "68c87289b98308750a051522"
select select "preset-blog-post-test-2"
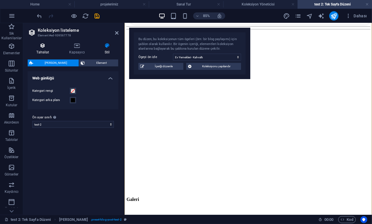
click at [49, 48] on h4 "Tahsilat" at bounding box center [44, 49] width 33 height 12
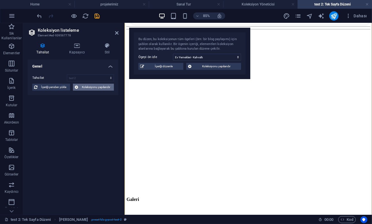
click at [103, 87] on span "Koleksiyonu yapılandır" at bounding box center [96, 87] width 32 height 7
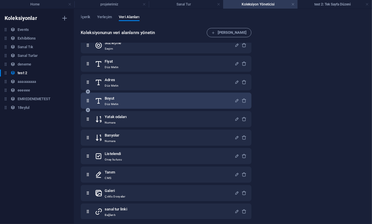
scroll to position [104, 0]
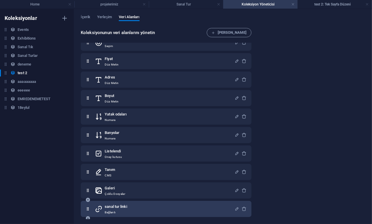
click at [119, 202] on div "[PERSON_NAME] linki Bağlantı" at bounding box center [166, 208] width 171 height 16
click at [118, 207] on h6 "sanal tur linki" at bounding box center [116, 206] width 22 height 7
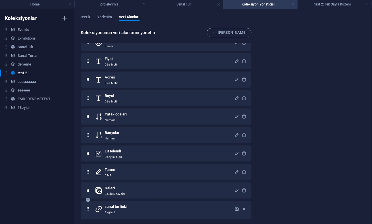
click at [118, 207] on h6 "sanal tur linki" at bounding box center [116, 206] width 22 height 7
click at [65, 202] on div "Koleksiyonlar Events Events Exhibitions Exhibitions Sanal Tık Sanal Tık Sanal T…" at bounding box center [37, 116] width 74 height 215
click at [326, 6] on h4 "test 2: Tek Sayfa Düzeni" at bounding box center [334, 4] width 74 height 6
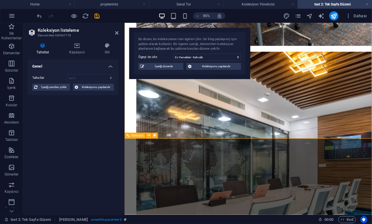
scroll to position [1065, 0]
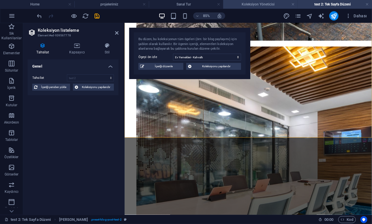
click at [258, 1] on h4 "Koleksiyon Yöneticisi" at bounding box center [260, 4] width 74 height 6
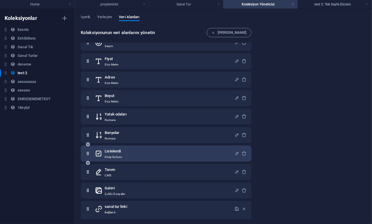
scroll to position [155, 0]
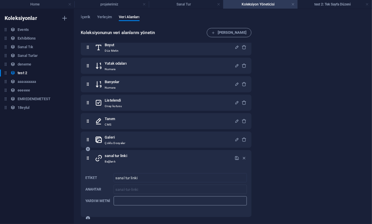
click at [129, 200] on input "Yardım metni" at bounding box center [179, 200] width 133 height 9
click at [150, 174] on input "sanal tur linki" at bounding box center [179, 177] width 133 height 9
click at [144, 197] on input "Yardım metni" at bounding box center [179, 200] width 133 height 9
click at [20, 72] on h6 "test 2" at bounding box center [23, 72] width 10 height 7
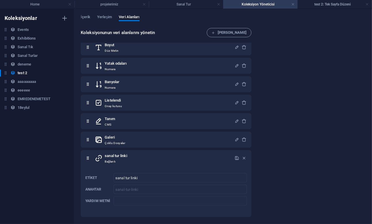
click at [35, 137] on div "Koleksiyonlar Events Events Exhibitions Exhibitions Sanal Tık Sanal Tık Sanal T…" at bounding box center [37, 116] width 74 height 215
click at [202, 5] on h4 "Sanal Tur" at bounding box center [186, 4] width 74 height 6
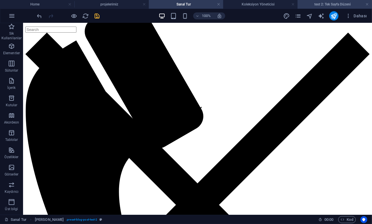
click at [314, 1] on h4 "test 2: Tek Sayfa Düzeni" at bounding box center [334, 4] width 74 height 6
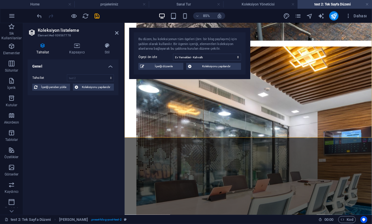
scroll to position [1065, 0]
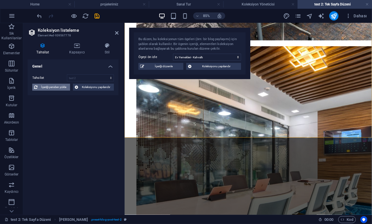
click at [59, 89] on span "İçeriği yeniden yükle" at bounding box center [53, 87] width 29 height 7
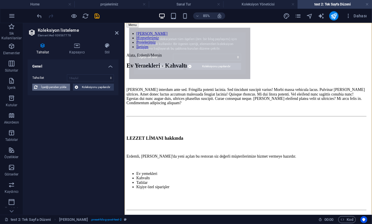
select select "68c8728a4f2ed967ac0191bc"
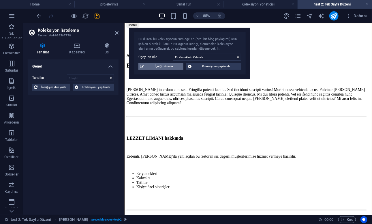
click at [162, 66] on span "İçeriği düzenle" at bounding box center [164, 66] width 36 height 7
select select "Office"
select select "For Rent"
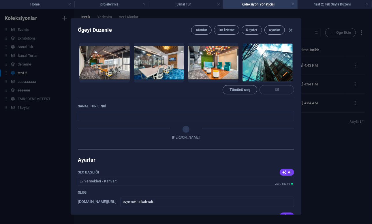
scroll to position [434, 0]
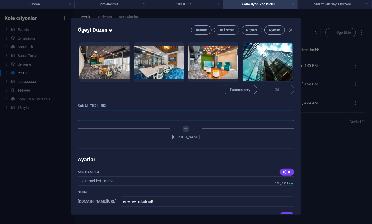
click at [155, 115] on input "text" at bounding box center [186, 115] width 216 height 10
click at [143, 114] on input "text" at bounding box center [186, 115] width 216 height 10
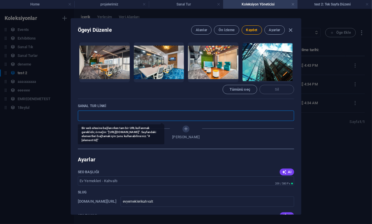
paste input "[URL][DOMAIN_NAME]"
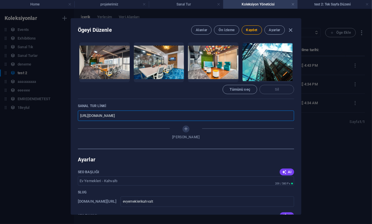
type input "[URL][DOMAIN_NAME]"
click at [142, 95] on div "Galeri [PERSON_NAME] yüklemek için dosyaları buraya bırakın Tümünü seç Sil" at bounding box center [186, 65] width 216 height 65
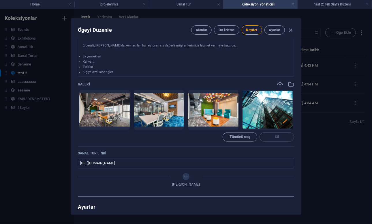
scroll to position [386, 0]
click at [186, 178] on icon "Alan Ekle" at bounding box center [186, 176] width 5 height 5
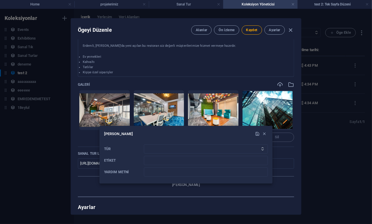
scroll to position [440, 0]
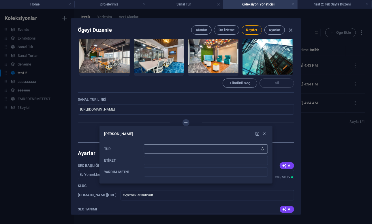
click at [144, 144] on select "Düz Metin Bağlantı CMS Zengin Metin Dosya Çoklu Dosyalar Onay kutusu Seçim Tari…" at bounding box center [206, 148] width 124 height 9
click at [92, 129] on div at bounding box center [186, 112] width 372 height 224
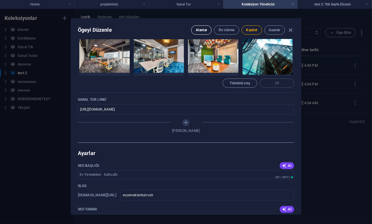
click at [203, 31] on span "Alanlar" at bounding box center [201, 30] width 11 height 5
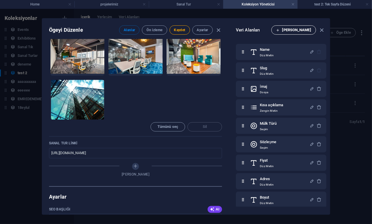
click at [300, 32] on span "[PERSON_NAME]" at bounding box center [293, 30] width 35 height 7
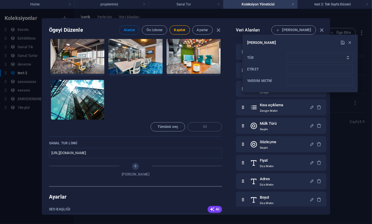
click at [301, 53] on div "Tür Düz Metin Bağlantı CMS Zengin Metin Dosya Çoklu Dosyalar Onay kutusu Seçim …" at bounding box center [300, 69] width 106 height 37
click at [287, 53] on select "Düz Metin Bağlantı CMS Zengin Metin Dosya Çoklu Dosyalar Onay kutusu Seçim Tari…" at bounding box center [320, 57] width 66 height 9
click at [229, 28] on div at bounding box center [186, 112] width 372 height 224
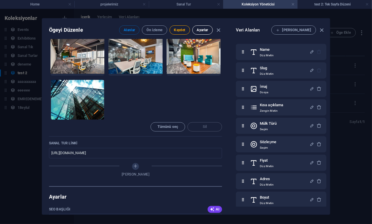
click at [207, 28] on span "Ayarlar" at bounding box center [202, 30] width 11 height 5
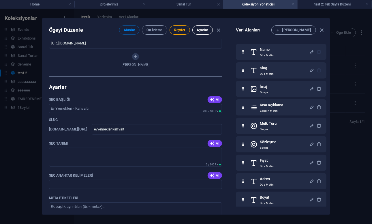
scroll to position [564, 0]
click at [207, 28] on span "Ayarlar" at bounding box center [202, 30] width 11 height 5
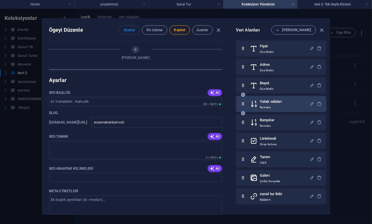
scroll to position [0, 0]
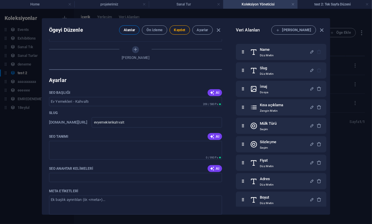
click at [134, 29] on span "Alanlar" at bounding box center [129, 30] width 11 height 5
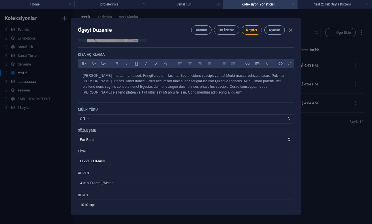
scroll to position [117, 0]
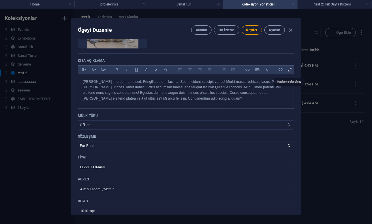
click at [290, 70] on icon at bounding box center [289, 69] width 9 height 9
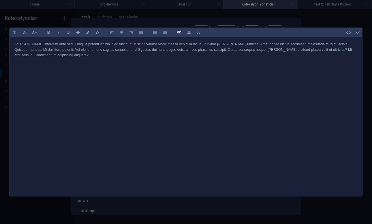
click at [177, 33] on icon "button" at bounding box center [179, 32] width 5 height 7
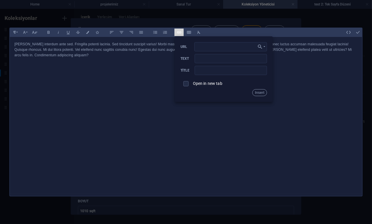
click at [345, 76] on div "[PERSON_NAME] interdum ante sed. Fringilla potenti lacinia. Sed tincidunt susci…" at bounding box center [186, 115] width 352 height 156
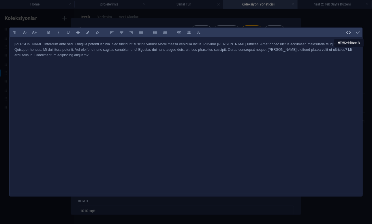
click at [351, 33] on icon "button" at bounding box center [348, 32] width 5 height 5
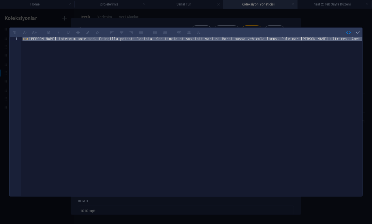
click at [274, 65] on div "< p > [PERSON_NAME] interdum ante sed. Fringilla potenti lacinia. Sed tincidunt…" at bounding box center [191, 116] width 340 height 159
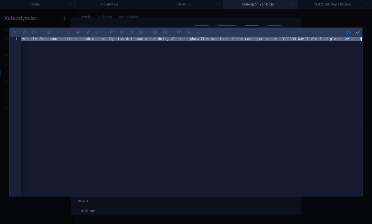
paste textarea
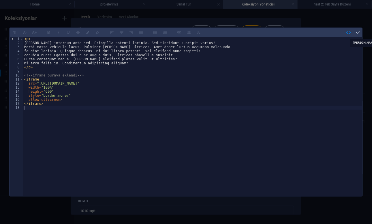
click at [356, 33] on icon "button" at bounding box center [357, 32] width 5 height 5
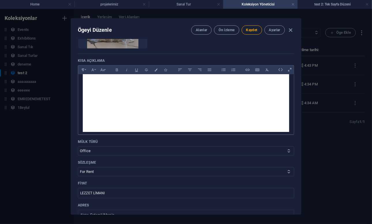
scroll to position [148, 0]
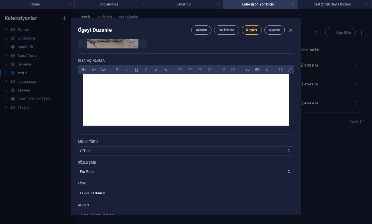
click at [249, 29] on span "Kaydet" at bounding box center [251, 30] width 11 height 5
click at [291, 31] on icon "button" at bounding box center [290, 30] width 7 height 7
checkbox input "false"
type input "evyemeklerikahvalt"
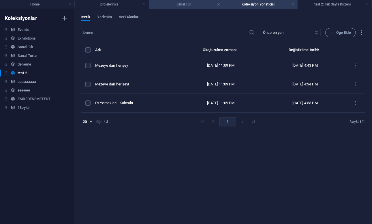
click at [183, 7] on h4 "Sanal Tur" at bounding box center [186, 4] width 74 height 6
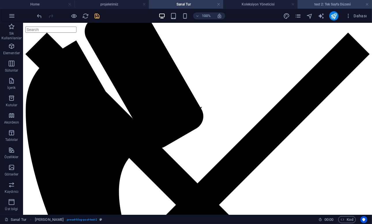
click at [327, 5] on h4 "test 2: Tek Sayfa Düzeni" at bounding box center [334, 4] width 74 height 6
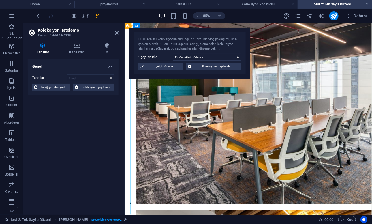
scroll to position [873, 0]
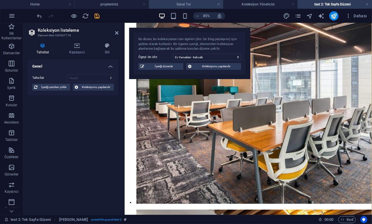
click at [181, 4] on h4 "Sanal Tur" at bounding box center [186, 4] width 74 height 6
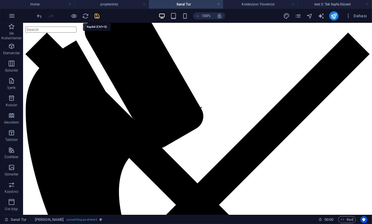
click at [99, 17] on icon "save" at bounding box center [97, 16] width 7 height 7
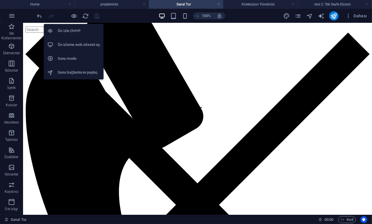
click at [67, 42] on h6 "Ön izleme web sitesini aç" at bounding box center [79, 44] width 42 height 7
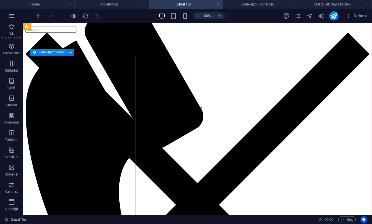
click at [37, 52] on div "Koleksiyon öğesi" at bounding box center [48, 52] width 37 height 7
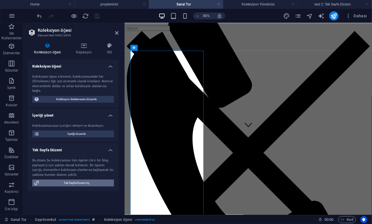
click at [73, 183] on span "Tek Sayfa Düzeni Aç" at bounding box center [76, 182] width 71 height 7
select select "68c8728a4f2ed967ac0191bc"
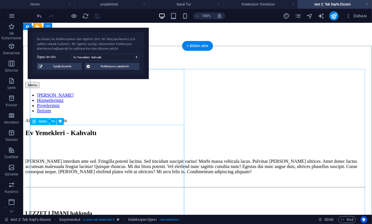
scroll to position [0, 0]
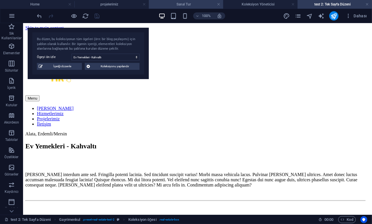
click at [177, 2] on h4 "Sanal Tur" at bounding box center [186, 4] width 74 height 6
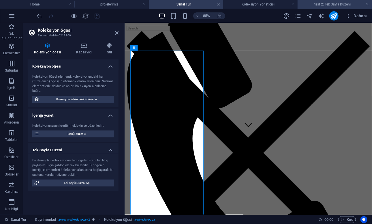
click at [321, 2] on h4 "test 2: Tek Sayfa Düzeni" at bounding box center [334, 4] width 74 height 6
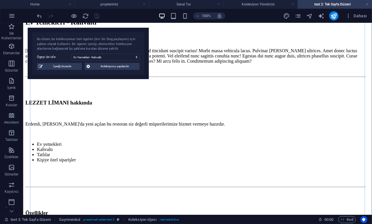
scroll to position [124, 0]
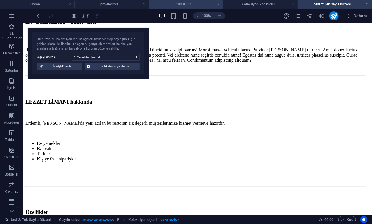
click at [192, 5] on h4 "Sanal Tur" at bounding box center [186, 4] width 74 height 6
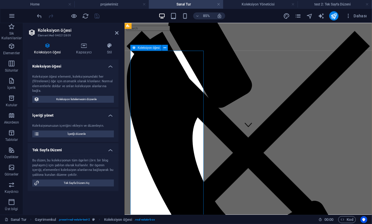
click at [133, 48] on icon at bounding box center [133, 48] width 3 height 6
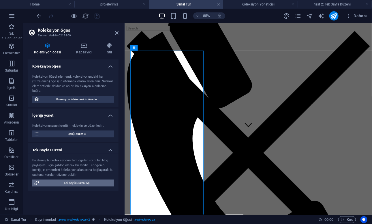
click at [73, 182] on span "Tek Sayfa Düzeni Aç" at bounding box center [76, 182] width 71 height 7
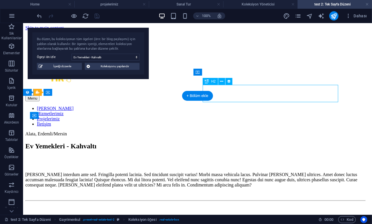
select select "price"
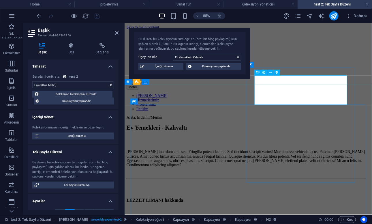
click at [260, 73] on icon at bounding box center [257, 73] width 3 height 6
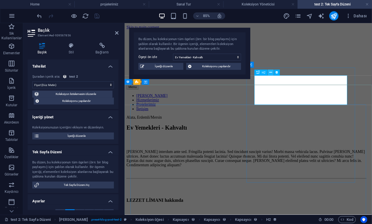
click at [270, 73] on icon at bounding box center [270, 72] width 3 height 5
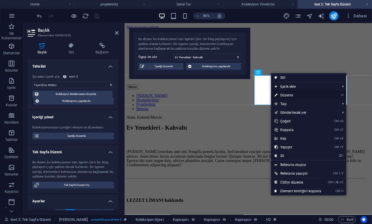
click at [290, 95] on link "⏎ Düzenle" at bounding box center [298, 95] width 54 height 9
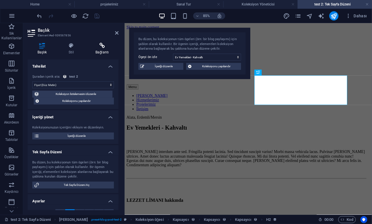
click at [97, 53] on h4 "Bağlantı" at bounding box center [102, 49] width 33 height 12
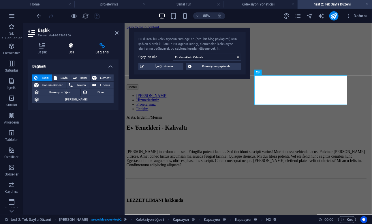
drag, startPoint x: 44, startPoint y: 46, endPoint x: 67, endPoint y: 45, distance: 22.5
click at [67, 45] on ul "Başlık Stil Bağlantı" at bounding box center [73, 49] width 91 height 12
click at [67, 45] on icon at bounding box center [71, 46] width 24 height 6
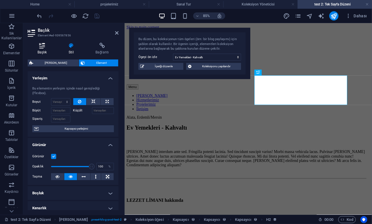
click at [39, 49] on h4 "Başlık" at bounding box center [43, 49] width 31 height 12
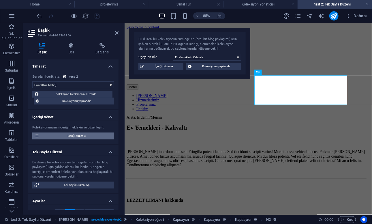
click at [60, 134] on span "İçeriği düzenle" at bounding box center [76, 135] width 71 height 7
select select "Office"
select select "For Rent"
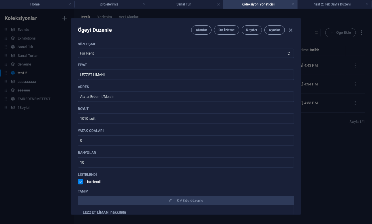
scroll to position [235, 0]
click at [176, 72] on input "LEZZET LİMANI" at bounding box center [186, 74] width 216 height 10
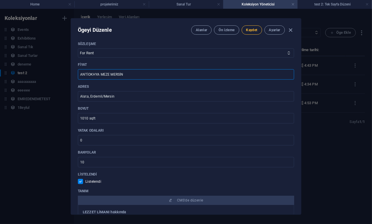
type input "ANTİOKHYA MEZE MERSİN"
click at [250, 31] on span "Kaydet" at bounding box center [251, 30] width 11 height 5
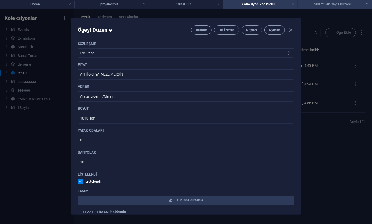
click at [317, 7] on h4 "test 2: Tek Sayfa Düzeni" at bounding box center [334, 4] width 74 height 6
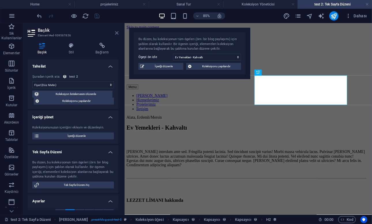
click at [118, 31] on icon at bounding box center [116, 33] width 3 height 5
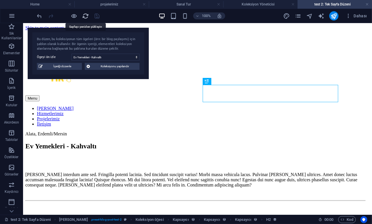
click at [84, 15] on icon "reload" at bounding box center [85, 16] width 7 height 7
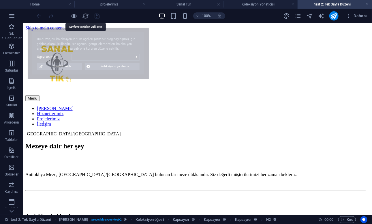
scroll to position [0, 0]
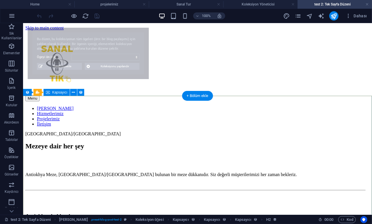
select select "68c8728a4f2ed967ac0191be"
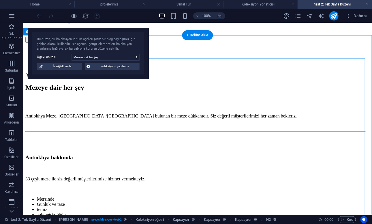
scroll to position [63, 0]
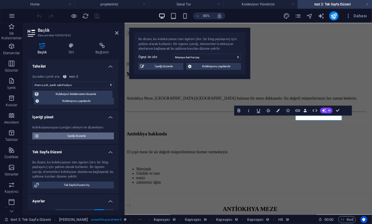
click at [79, 135] on span "İçeriği düzenle" at bounding box center [76, 135] width 71 height 7
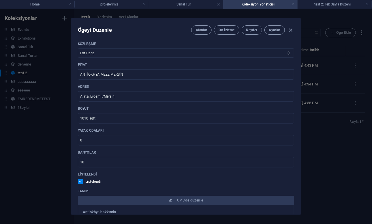
type input "Mezeye dair her şey"
type input "https-app-cloudpano-com-tours-apn5kbbog"
type input "ANTİOKHYA MEZE"
type input "[GEOGRAPHIC_DATA]/[GEOGRAPHIC_DATA]"
type input "672 sqft"
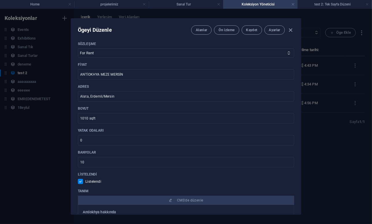
type input "2"
checkbox input "true"
type input "[URL][DOMAIN_NAME]"
type input "https-app-cloudpano-com-tours-apn5kbbog"
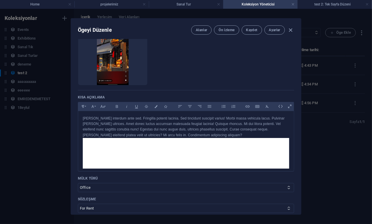
scroll to position [0, 0]
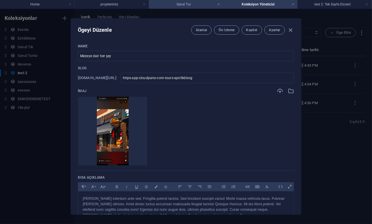
click at [197, 2] on h4 "Sanal Tur" at bounding box center [186, 4] width 74 height 6
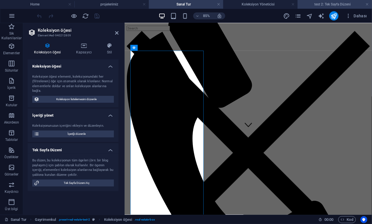
click at [323, 3] on h4 "test 2: Tek Sayfa Düzeni" at bounding box center [334, 4] width 74 height 6
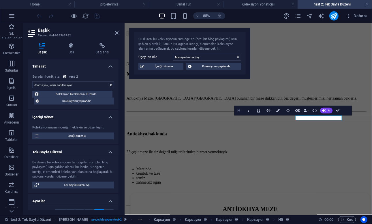
click at [241, 111] on icon "button" at bounding box center [239, 110] width 6 height 6
click at [317, 110] on icon "button" at bounding box center [315, 110] width 6 height 6
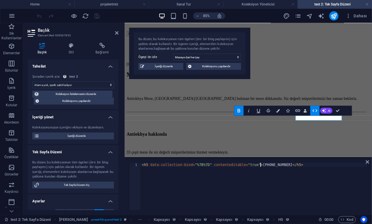
click at [261, 165] on div "< h5 data-collection-bind = "%7B%7D" contenteditable = "true" > [PHONE_NUMBER] …" at bounding box center [254, 189] width 226 height 55
click at [277, 165] on div "< h5 data-collection-bind = "%7B%7D" contenteditable = "true" > [PHONE_NUMBER] …" at bounding box center [254, 189] width 226 height 55
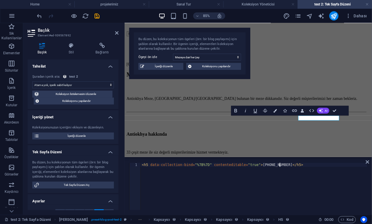
scroll to position [0, 11]
type textarea "<h5 data-collection-bind="%7B%7D" contenteditable="true">[PHONE_NUMBER]</h5>"
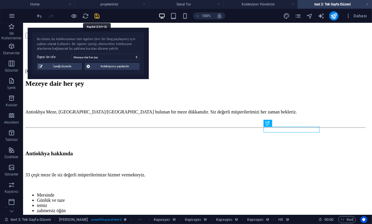
click at [97, 15] on icon "save" at bounding box center [97, 16] width 7 height 7
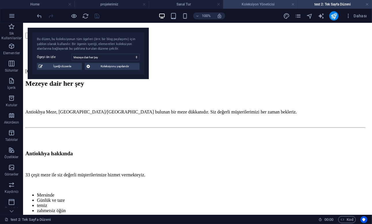
click at [243, 4] on h4 "Koleksiyon Yöneticisi" at bounding box center [260, 4] width 74 height 6
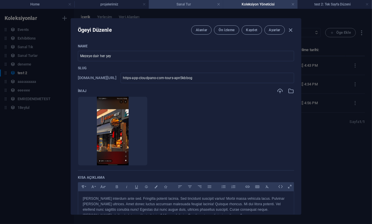
click at [178, 7] on h4 "Sanal Tur" at bounding box center [186, 4] width 74 height 6
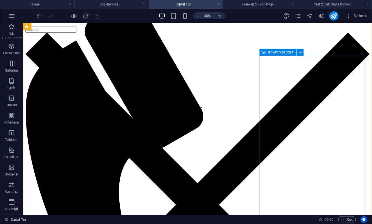
click at [264, 53] on icon at bounding box center [264, 52] width 4 height 7
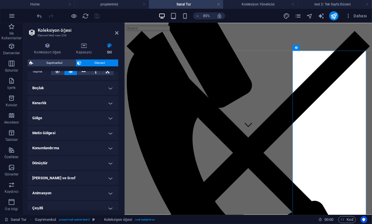
scroll to position [0, 0]
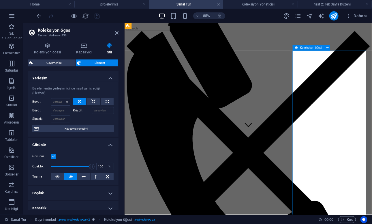
click at [298, 48] on div "Koleksiyon öğesi" at bounding box center [307, 48] width 31 height 6
drag, startPoint x: 50, startPoint y: 55, endPoint x: 50, endPoint y: 51, distance: 4.3
click at [50, 51] on div "Koleksiyon öğesi Kapsayıcı Stil Koleksiyon öğesi Koleksiyon öğesi elementi, kol…" at bounding box center [73, 126] width 91 height 167
click at [50, 51] on h4 "Koleksiyon öğesi" at bounding box center [49, 49] width 42 height 12
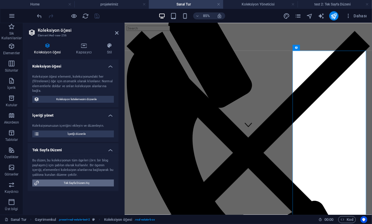
click at [65, 183] on span "Tek Sayfa Düzeni Aç" at bounding box center [76, 182] width 71 height 7
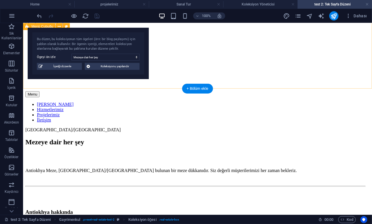
scroll to position [3, 0]
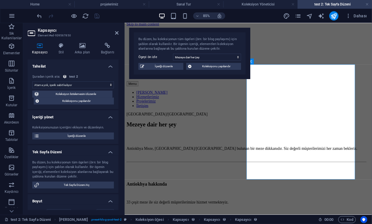
click at [32, 81] on select "Atama yok, içerik sabit kalıyor Oluşturulma zamanı (Tarih) Güncellenme zamanı (…" at bounding box center [73, 84] width 82 height 7
click at [79, 85] on select "Atama yok, içerik sabit kalıyor Oluşturulma zamanı (Tarih) Güncellenme zamanı (…" at bounding box center [73, 84] width 82 height 7
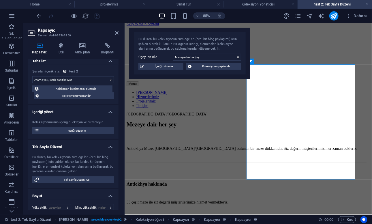
scroll to position [0, 0]
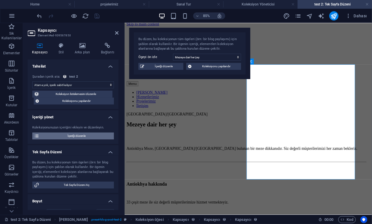
click at [69, 135] on span "İçeriği düzenle" at bounding box center [76, 135] width 71 height 7
checkbox input "true"
type input "https-app-cloudpano-com-tours-apn5kbbog"
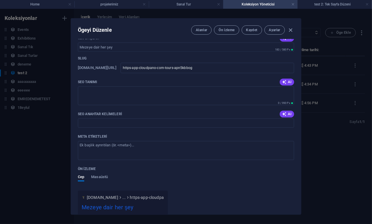
scroll to position [741, 0]
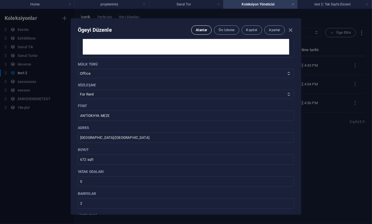
click at [197, 27] on button "Alanlar" at bounding box center [201, 29] width 20 height 9
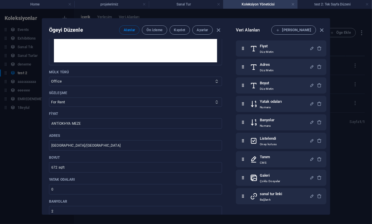
scroll to position [0, 0]
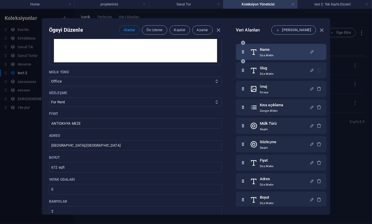
click at [273, 52] on h6 "Name" at bounding box center [267, 49] width 14 height 7
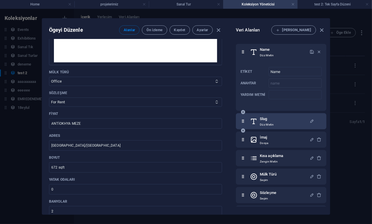
click at [265, 126] on p "Düz Metin" at bounding box center [267, 124] width 14 height 5
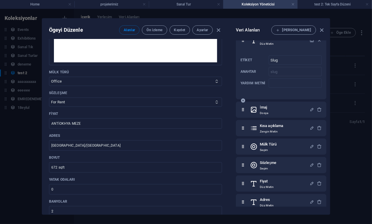
scroll to position [81, 0]
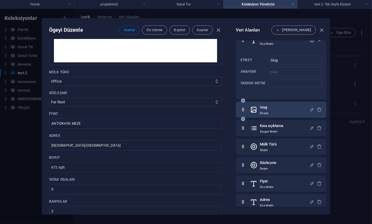
click at [273, 111] on div "İmaj Dosya" at bounding box center [279, 110] width 59 height 12
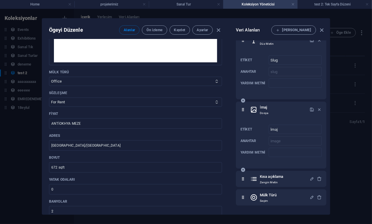
click at [273, 111] on div "İmaj Dosya" at bounding box center [279, 110] width 59 height 12
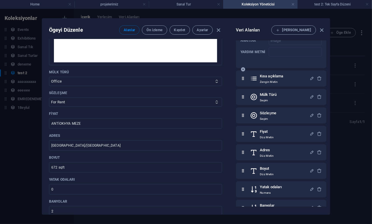
scroll to position [266, 0]
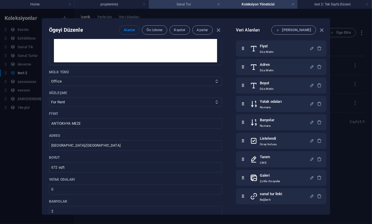
click at [190, 5] on h4 "Sanal Tur" at bounding box center [186, 4] width 74 height 6
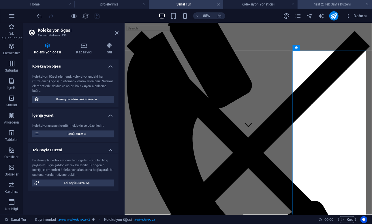
click at [323, 5] on h4 "test 2: Tek Sayfa Düzeni" at bounding box center [334, 4] width 74 height 6
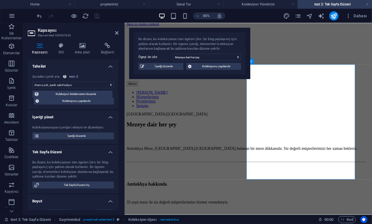
scroll to position [3, 0]
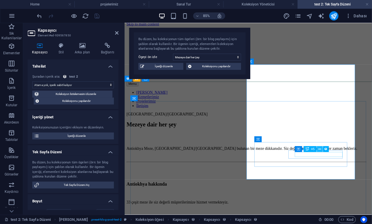
click at [320, 148] on icon at bounding box center [319, 148] width 3 height 5
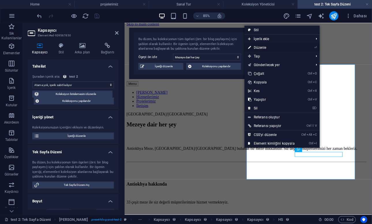
click at [273, 48] on link "⏎ Düzenle" at bounding box center [271, 47] width 54 height 9
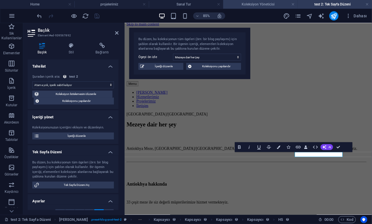
click at [246, 3] on h4 "Koleksiyon Yöneticisi" at bounding box center [260, 4] width 74 height 6
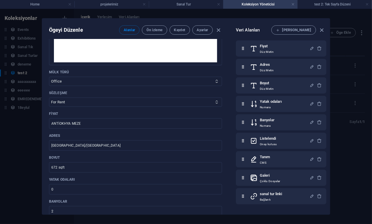
scroll to position [266, 0]
click at [191, 2] on h4 "Sanal Tur" at bounding box center [186, 4] width 74 height 6
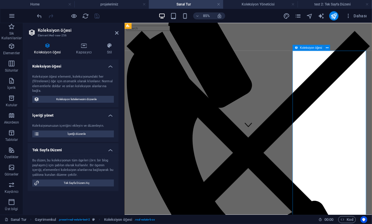
click at [296, 48] on icon at bounding box center [295, 48] width 3 height 6
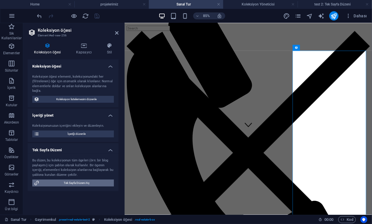
click at [72, 182] on span "Tek Sayfa Düzeni Aç" at bounding box center [76, 182] width 71 height 7
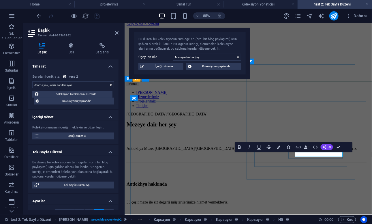
click at [308, 147] on button "Data Bindings" at bounding box center [306, 147] width 7 height 10
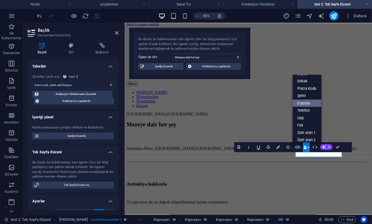
scroll to position [25, 0]
click at [308, 112] on link "Telefon" at bounding box center [306, 110] width 29 height 7
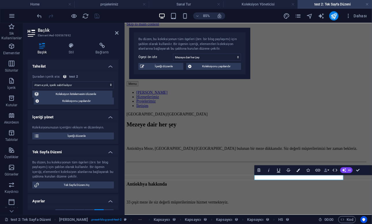
click at [327, 169] on button "Data Bindings" at bounding box center [326, 170] width 7 height 10
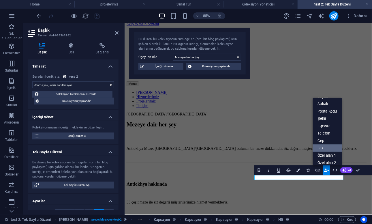
scroll to position [63, 0]
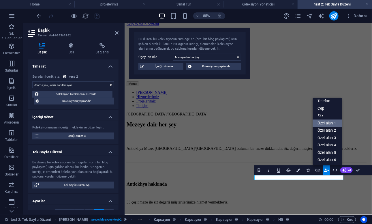
click at [329, 124] on link "Özel alan 1" at bounding box center [327, 122] width 29 height 7
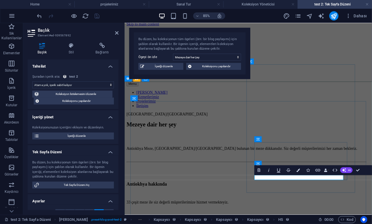
drag, startPoint x: 330, startPoint y: 203, endPoint x: 357, endPoint y: 205, distance: 27.4
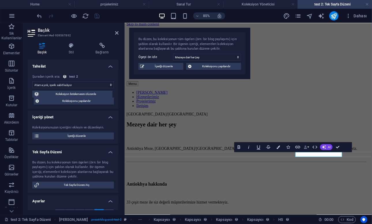
click at [306, 146] on icon "button" at bounding box center [305, 146] width 3 height 3
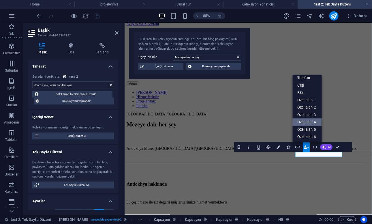
scroll to position [0, 0]
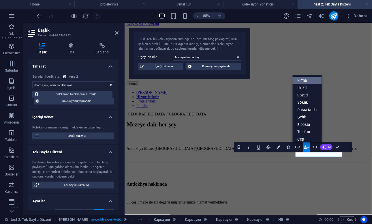
click at [306, 82] on link "Firma" at bounding box center [306, 80] width 29 height 7
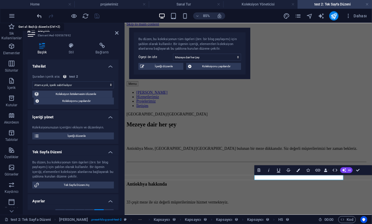
click at [41, 14] on icon "undo" at bounding box center [39, 16] width 7 height 7
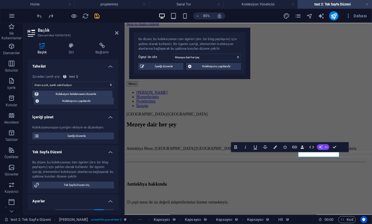
click at [322, 145] on icon "button" at bounding box center [321, 147] width 4 height 4
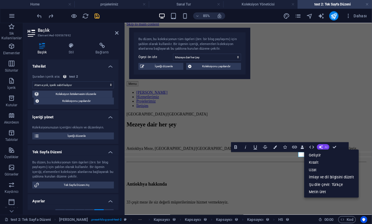
click at [322, 145] on icon "button" at bounding box center [321, 147] width 4 height 4
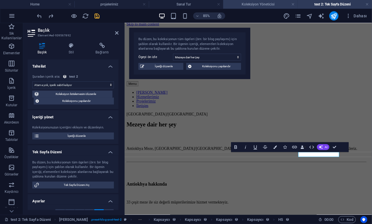
click at [258, 6] on h4 "Koleksiyon Yöneticisi" at bounding box center [260, 4] width 74 height 6
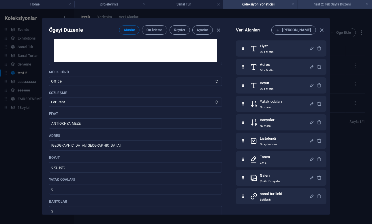
click at [323, 5] on h4 "test 2: Tek Sayfa Düzeni" at bounding box center [334, 4] width 74 height 6
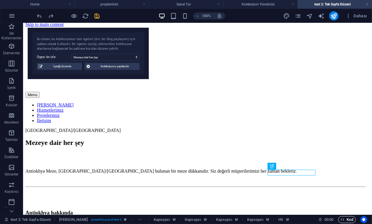
click at [341, 218] on icon "button" at bounding box center [342, 219] width 4 height 4
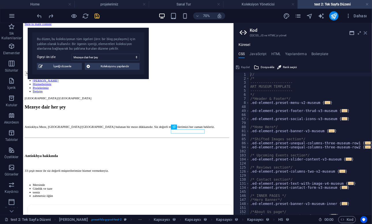
click at [365, 32] on icon at bounding box center [365, 33] width 3 height 5
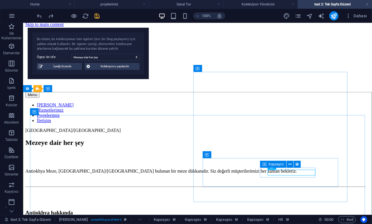
click at [267, 164] on div "Kapsayıcı" at bounding box center [273, 163] width 26 height 7
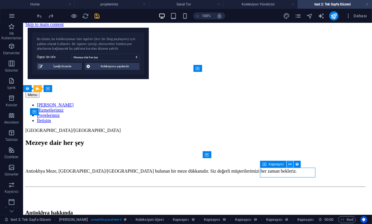
click at [289, 163] on icon at bounding box center [289, 164] width 3 height 6
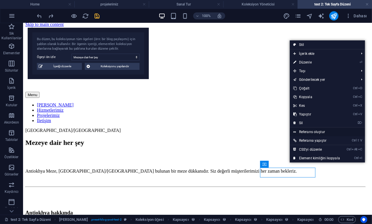
click at [311, 133] on link "Referans oluştur" at bounding box center [327, 131] width 75 height 9
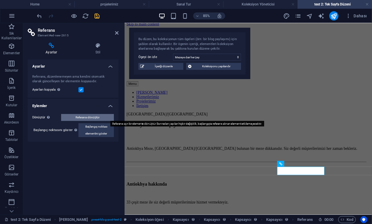
click at [88, 117] on span "Referansı dönüştür" at bounding box center [87, 117] width 24 height 7
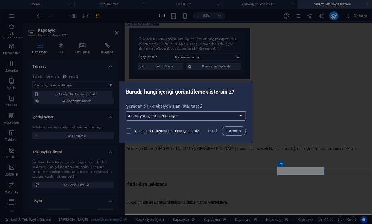
click at [126, 111] on select "Atama yok, içerik sabit kalıyor Yeni [PERSON_NAME] oluştur Oluşturulma zamanı (…" at bounding box center [186, 115] width 120 height 9
click option "Atama yok, içerik sabit kalıyor" at bounding box center [0, 0] width 0 height 0
click at [231, 129] on span "Tamam" at bounding box center [233, 130] width 14 height 5
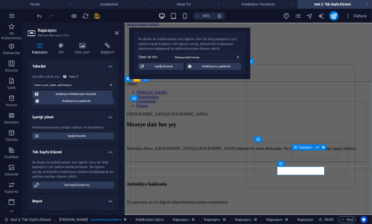
click at [294, 147] on icon at bounding box center [295, 147] width 3 height 6
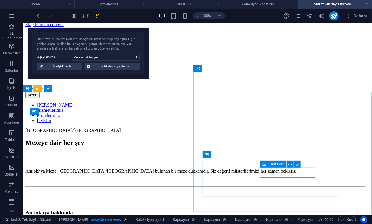
click at [263, 165] on icon at bounding box center [264, 163] width 4 height 7
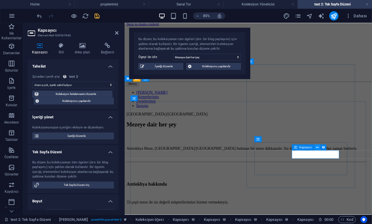
click at [316, 147] on button at bounding box center [317, 147] width 6 height 6
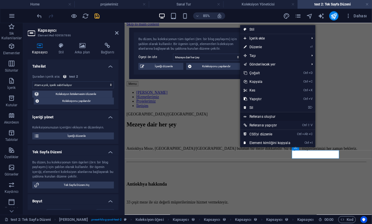
click at [288, 116] on link "Referans oluştur" at bounding box center [277, 116] width 75 height 9
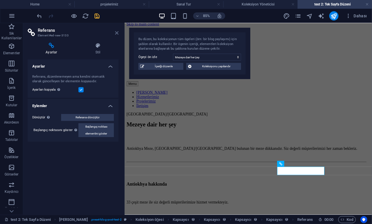
click at [117, 32] on icon at bounding box center [116, 33] width 3 height 5
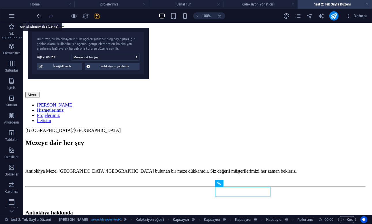
click at [39, 16] on icon "undo" at bounding box center [39, 16] width 7 height 7
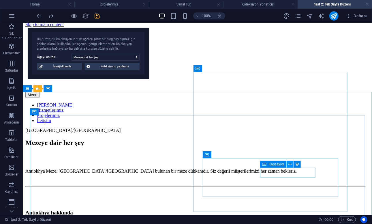
click at [289, 164] on icon at bounding box center [289, 164] width 3 height 6
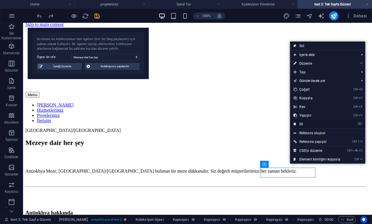
click at [315, 123] on link "⌦ Sil" at bounding box center [317, 124] width 54 height 9
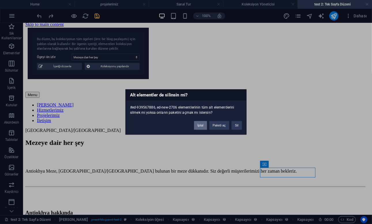
click at [200, 125] on button "İptal" at bounding box center [200, 125] width 13 height 9
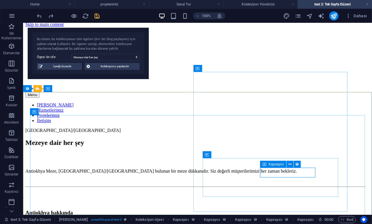
click at [261, 165] on div "Kapsayıcı" at bounding box center [273, 163] width 26 height 7
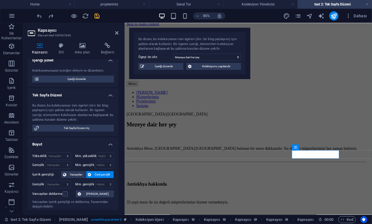
scroll to position [0, 0]
